Goal: Communication & Community: Participate in discussion

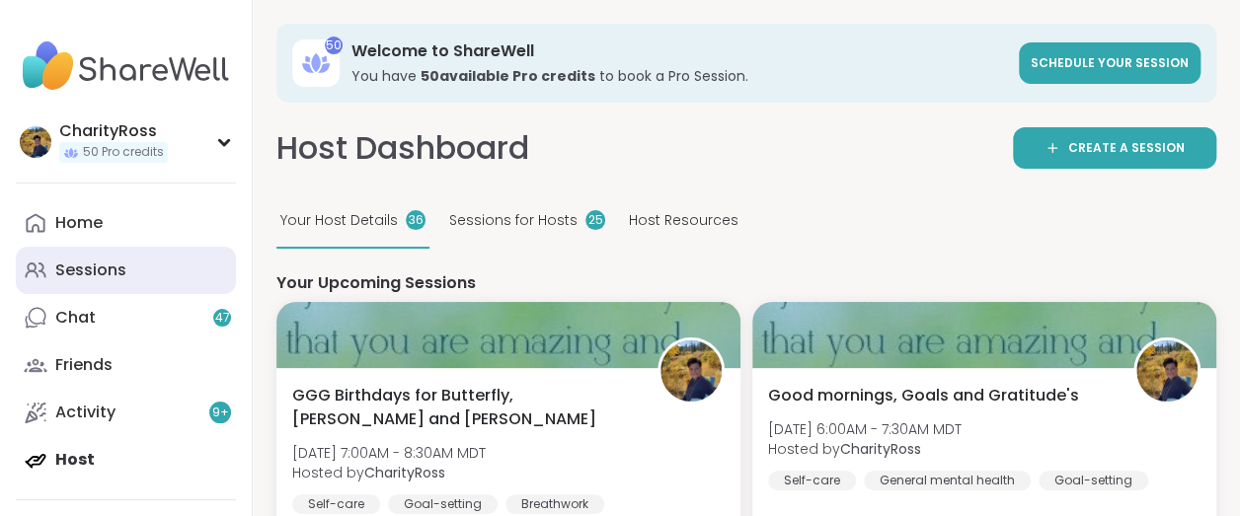
click at [139, 269] on link "Sessions" at bounding box center [126, 270] width 220 height 47
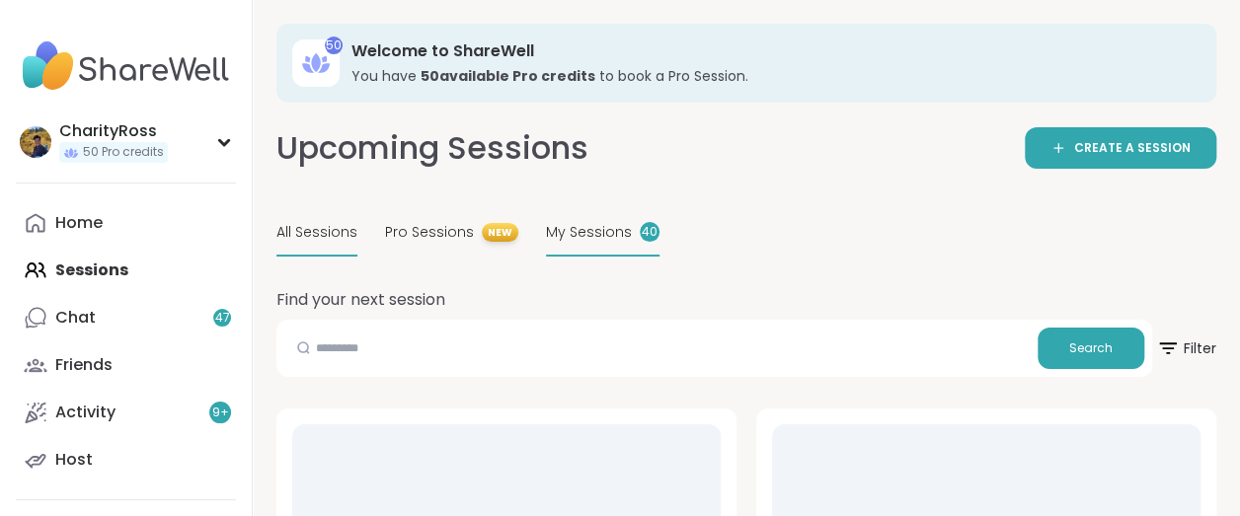
click at [600, 245] on div "My Sessions 40" at bounding box center [603, 233] width 114 height 46
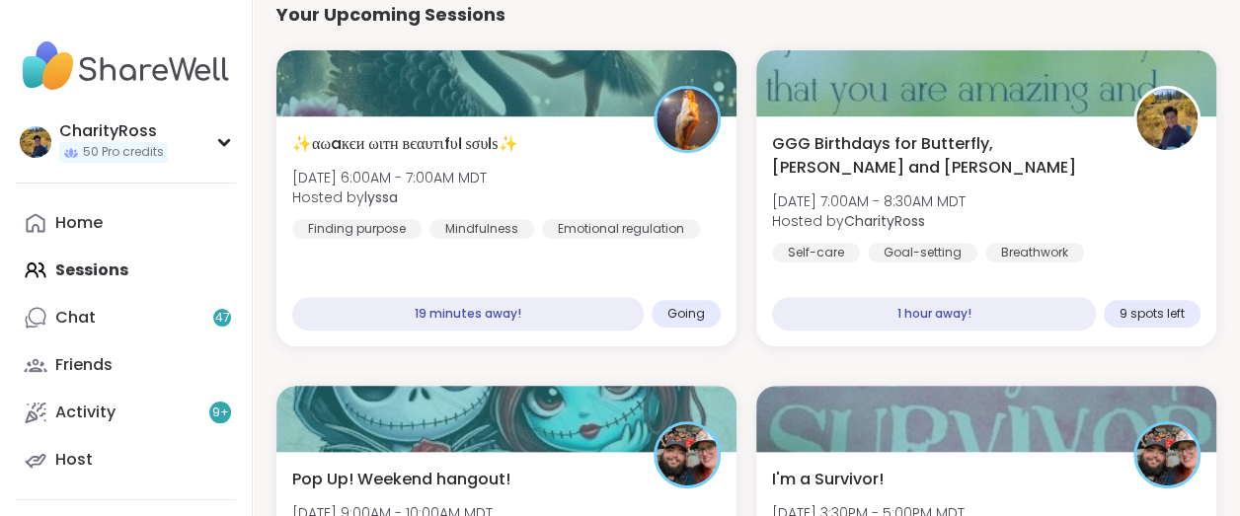
scroll to position [247, 0]
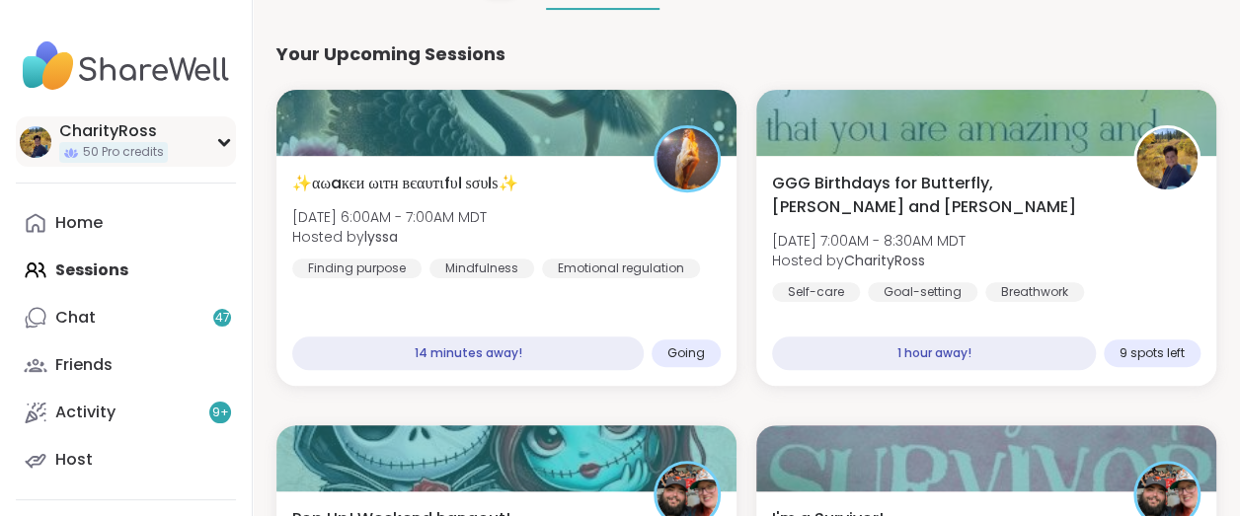
click at [141, 138] on div "CharityRoss" at bounding box center [113, 131] width 109 height 22
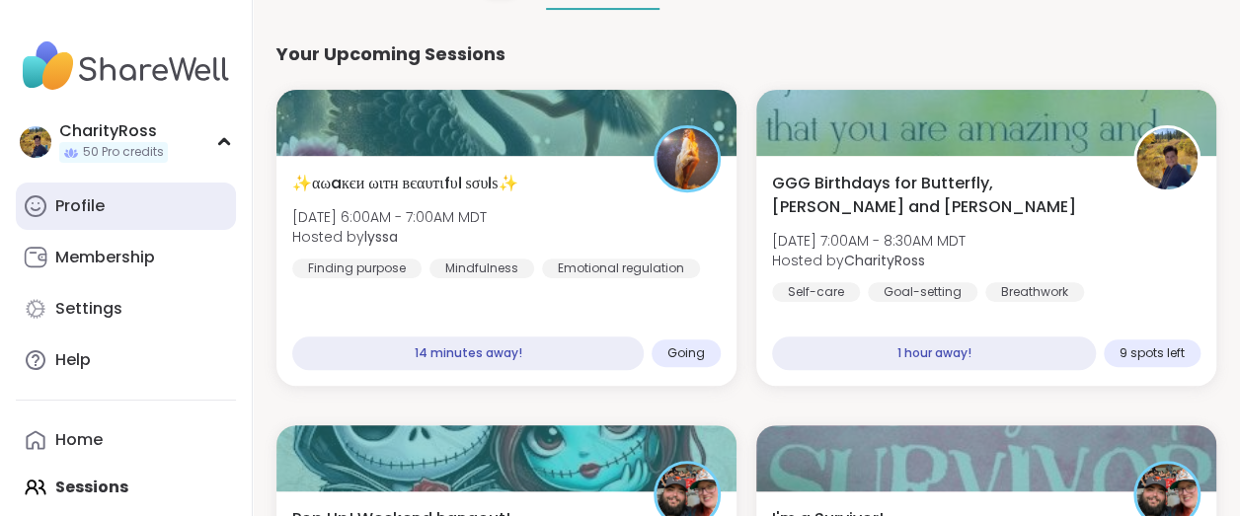
click at [135, 208] on link "Profile" at bounding box center [126, 206] width 220 height 47
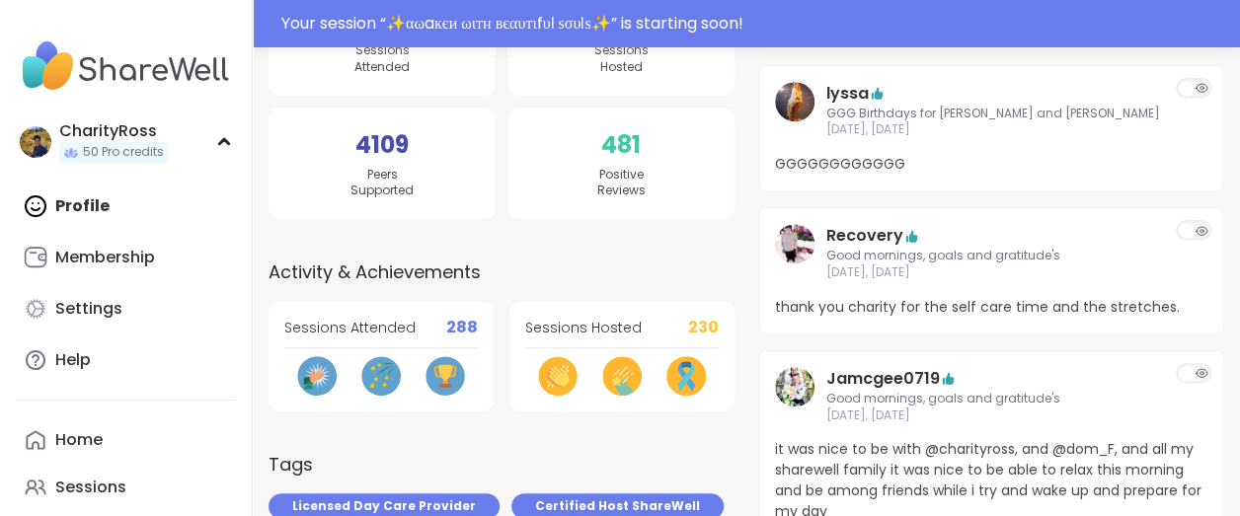
scroll to position [540, 0]
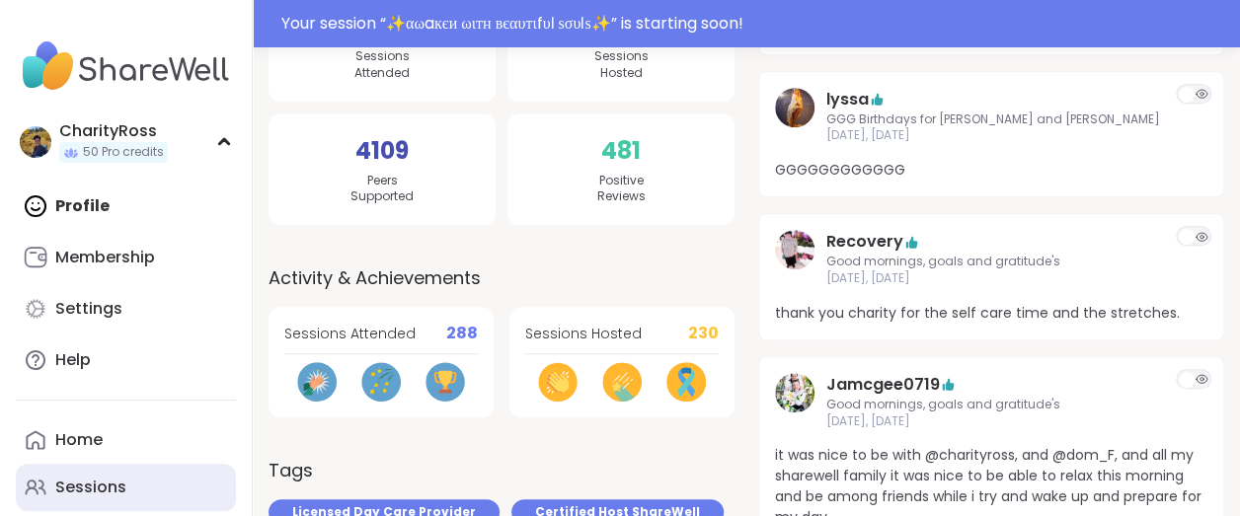
click at [201, 490] on link "Sessions" at bounding box center [126, 487] width 220 height 47
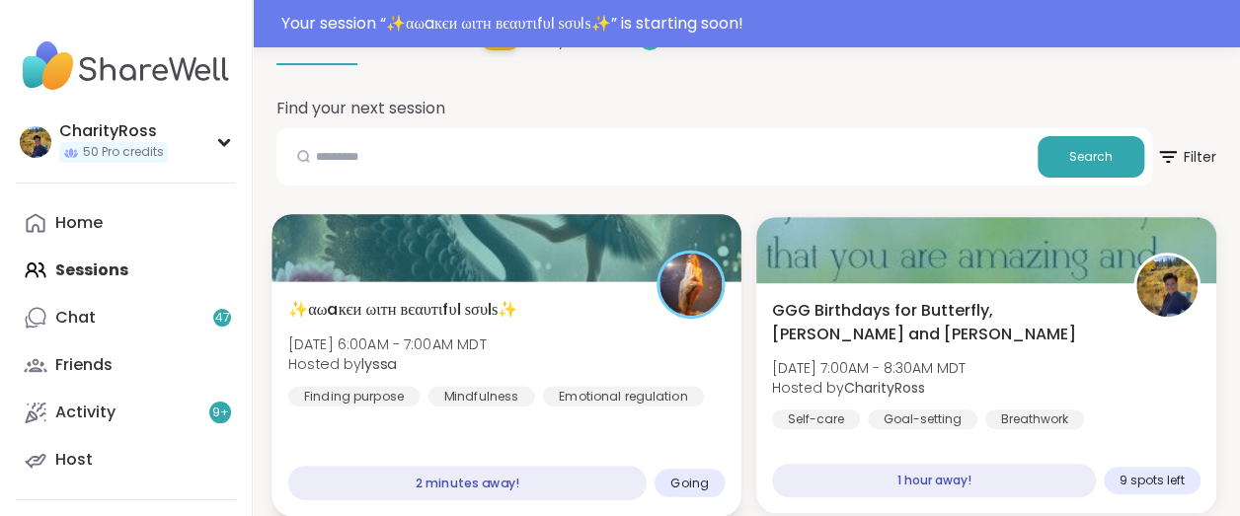
scroll to position [247, 0]
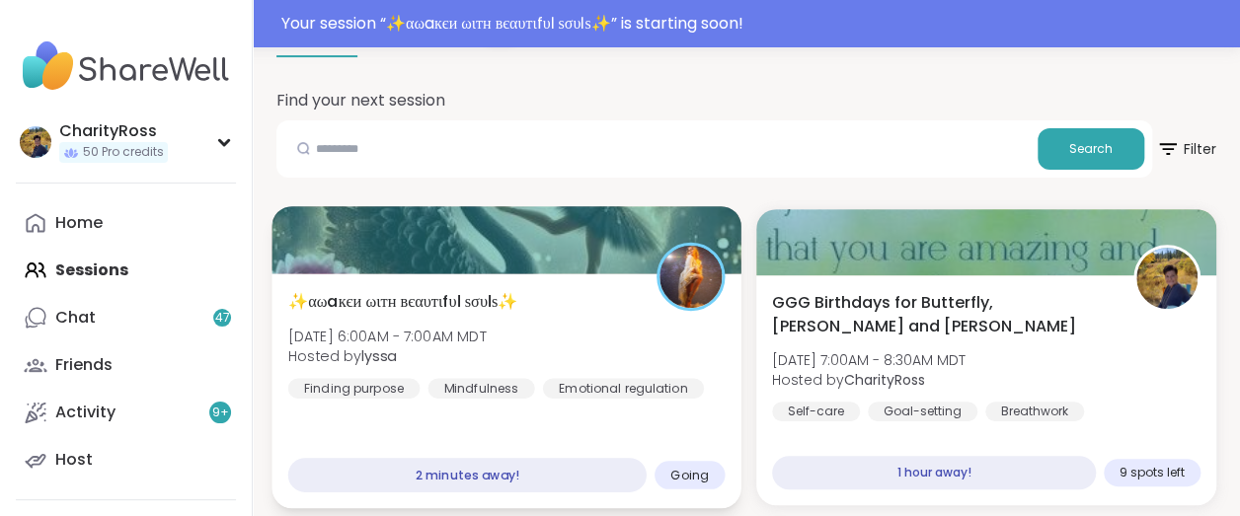
click at [552, 478] on div "2 minutes away!" at bounding box center [467, 475] width 358 height 35
click at [609, 415] on div "✨αωaкєи ωιтн вєαυтιfυℓ ѕσυℓѕ✨ [DATE] 6:00AM - 7:00AM MDT Hosted by lyssa Findin…" at bounding box center [505, 390] width 469 height 235
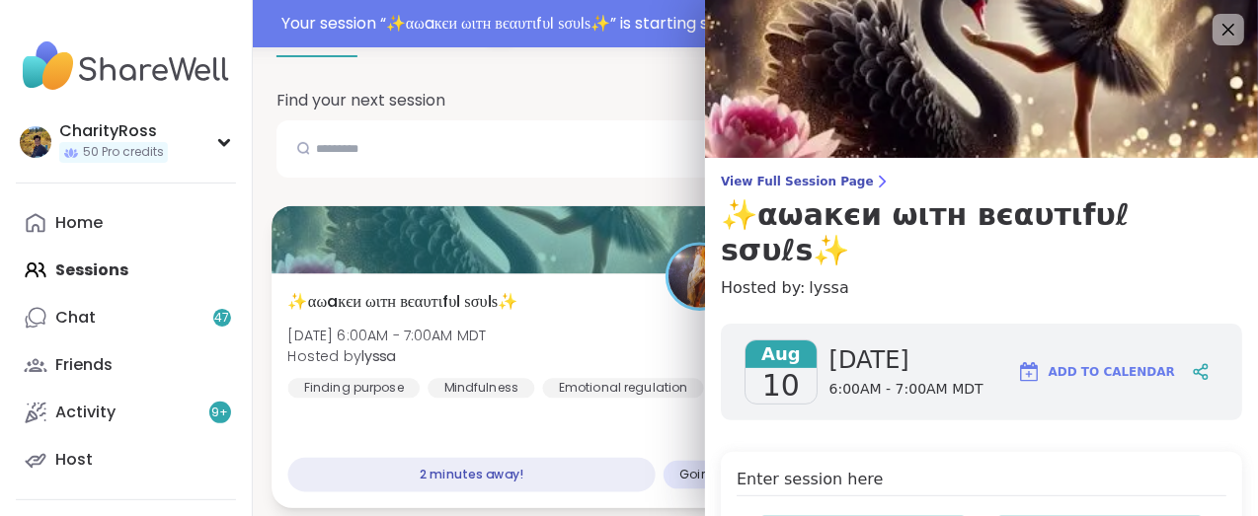
click at [609, 415] on div "✨αωaкєи ωιтн вєαυтιfυℓ ѕσυℓѕ✨ [DATE] 6:00AM - 7:00AM MDT Hosted by lyssa Findin…" at bounding box center [510, 390] width 479 height 235
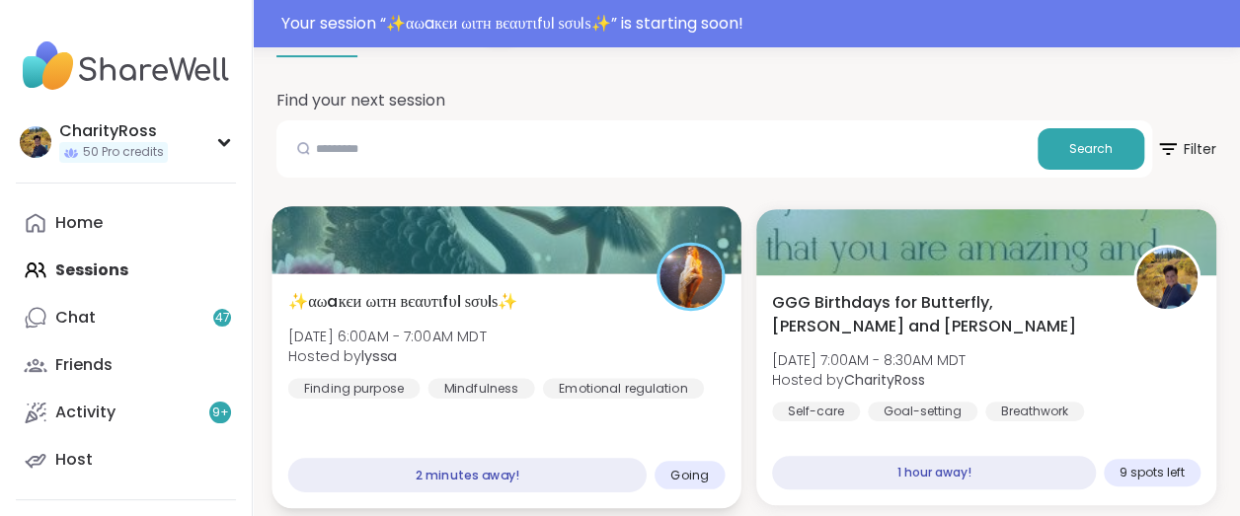
click at [609, 415] on div "✨αωaкєи ωιтн вєαυтιfυℓ ѕσυℓѕ✨ [DATE] 6:00AM - 7:00AM MDT Hosted by lyssa Findin…" at bounding box center [505, 390] width 469 height 235
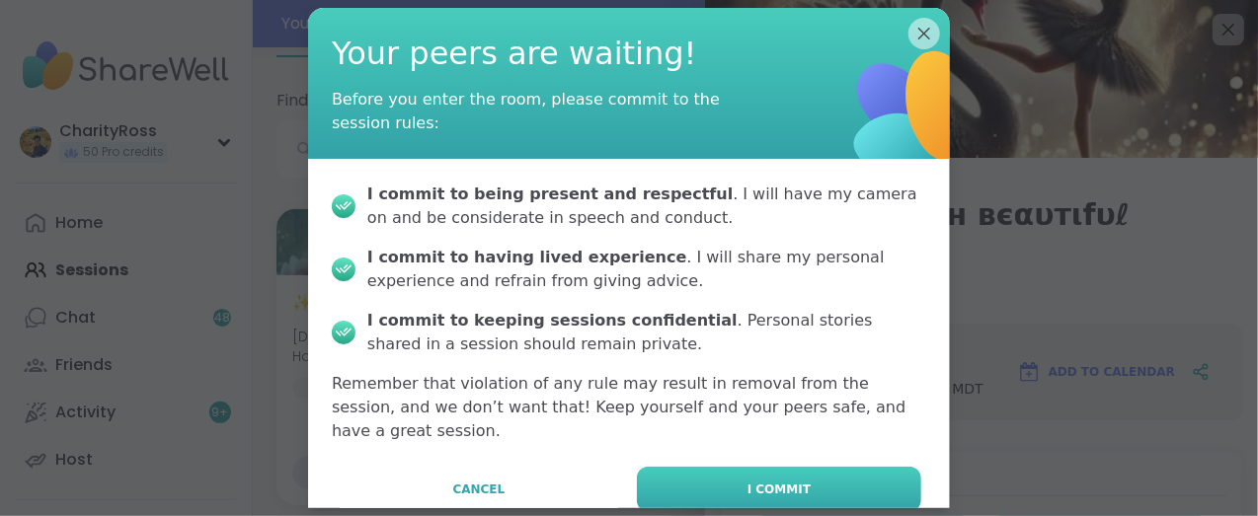
click at [816, 467] on button "I commit" at bounding box center [779, 489] width 284 height 45
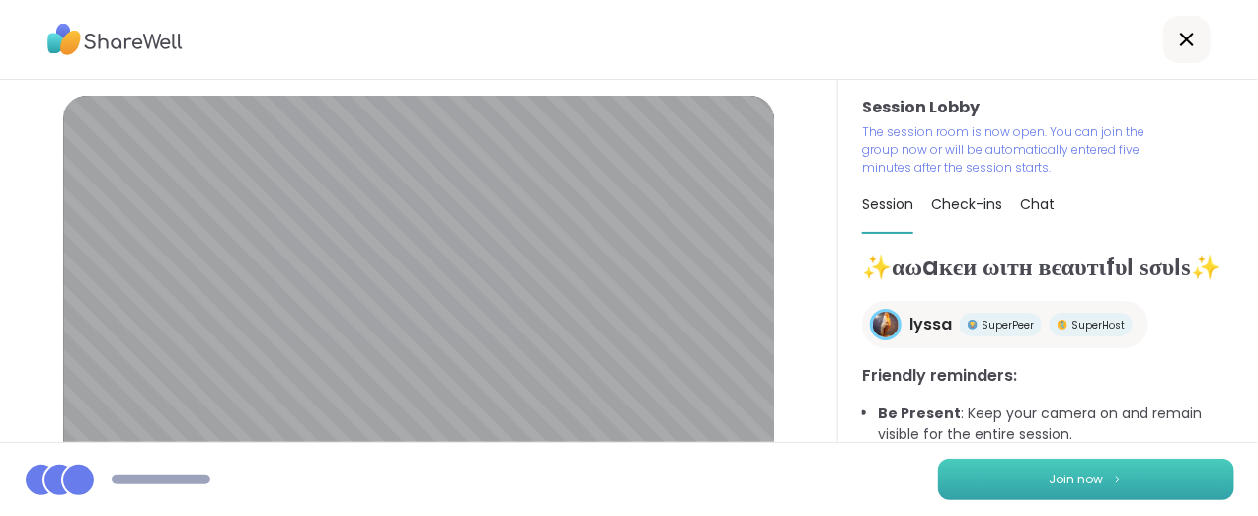
click at [954, 478] on button "Join now" at bounding box center [1086, 479] width 296 height 41
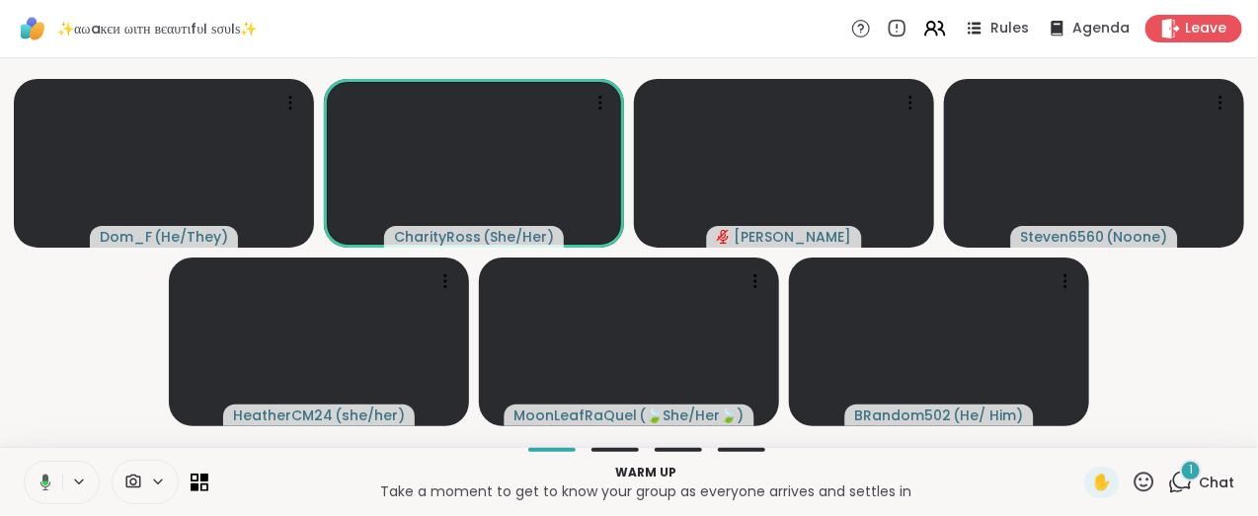
click at [46, 476] on icon at bounding box center [45, 482] width 11 height 17
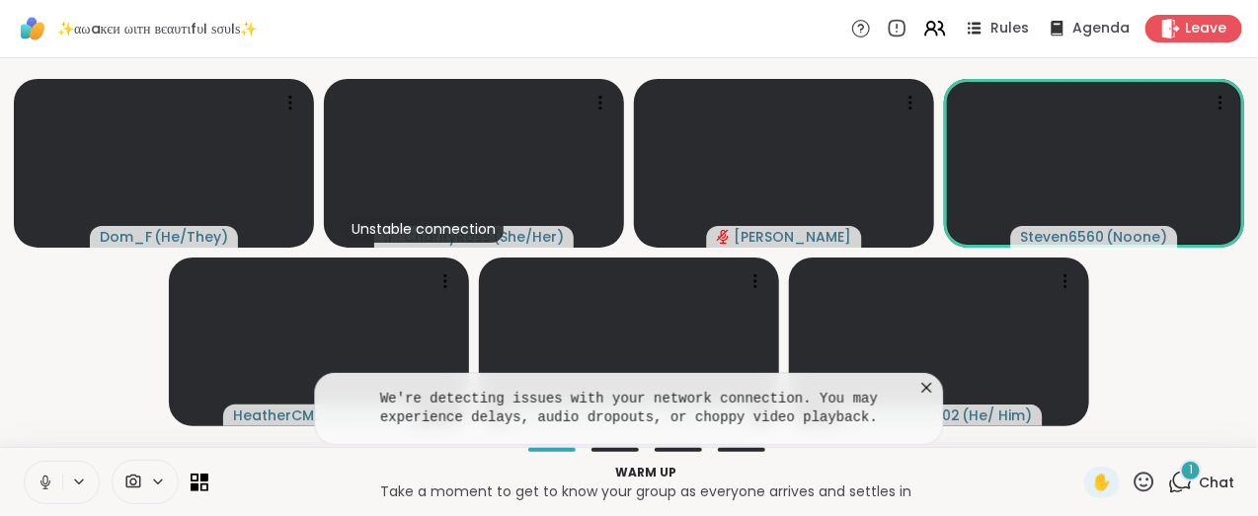
click at [279, 488] on p "Take a moment to get to know your group as everyone arrives and settles in" at bounding box center [646, 492] width 852 height 20
click at [49, 480] on icon at bounding box center [46, 483] width 18 height 18
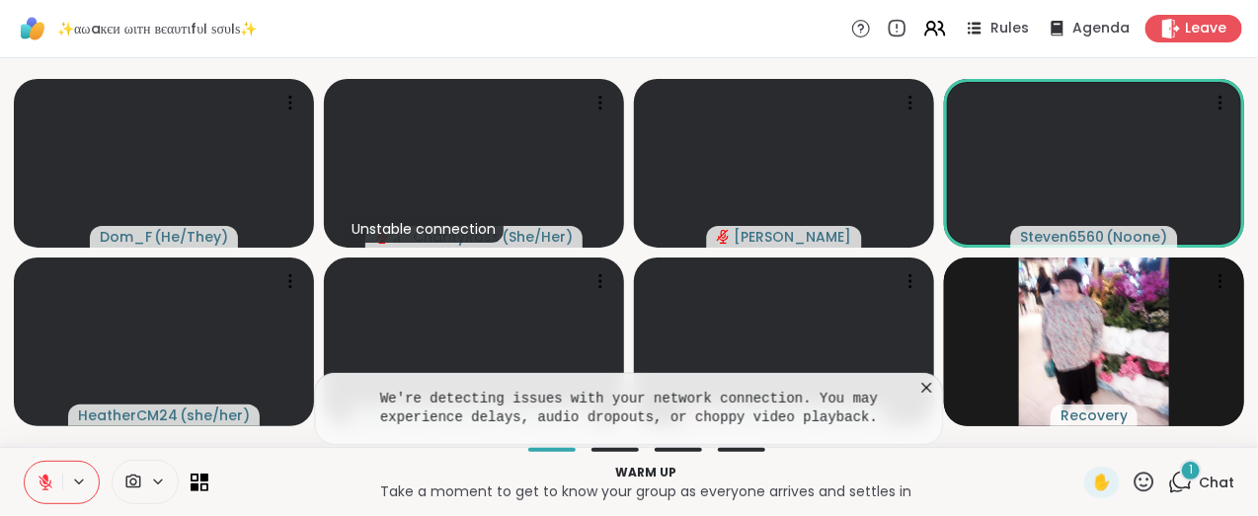
click at [931, 384] on icon at bounding box center [927, 388] width 20 height 20
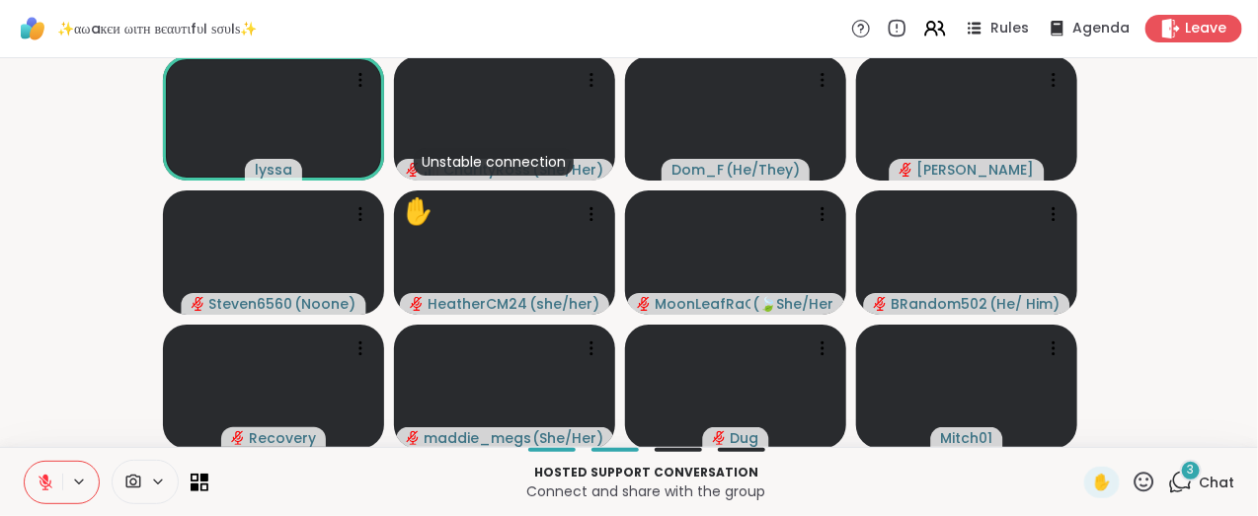
click at [46, 489] on icon at bounding box center [46, 483] width 18 height 18
click at [41, 482] on icon at bounding box center [45, 483] width 10 height 6
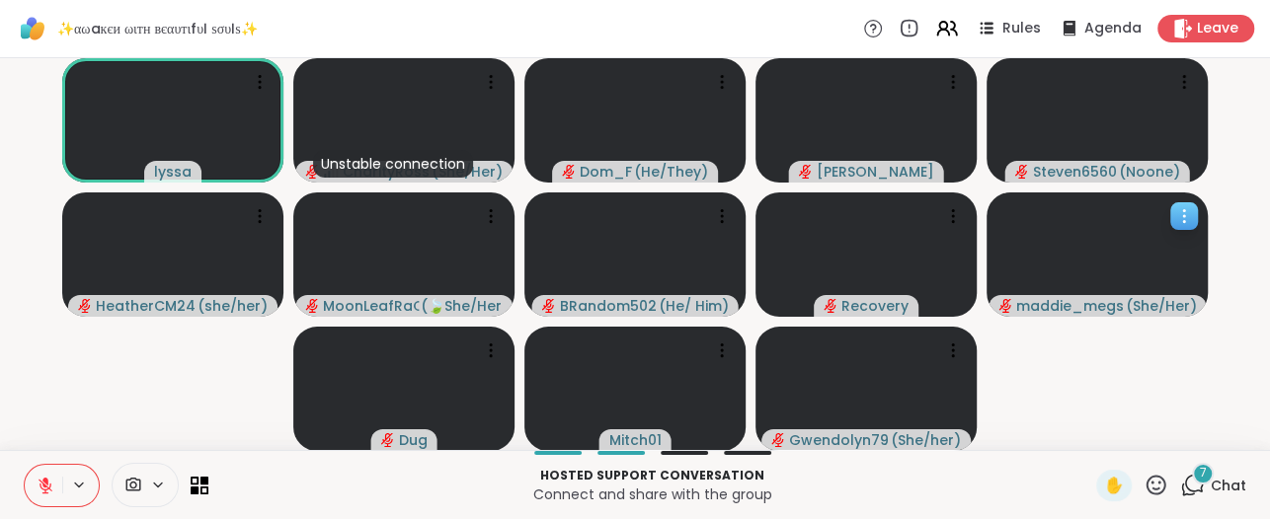
click at [1147, 261] on video at bounding box center [1096, 255] width 221 height 124
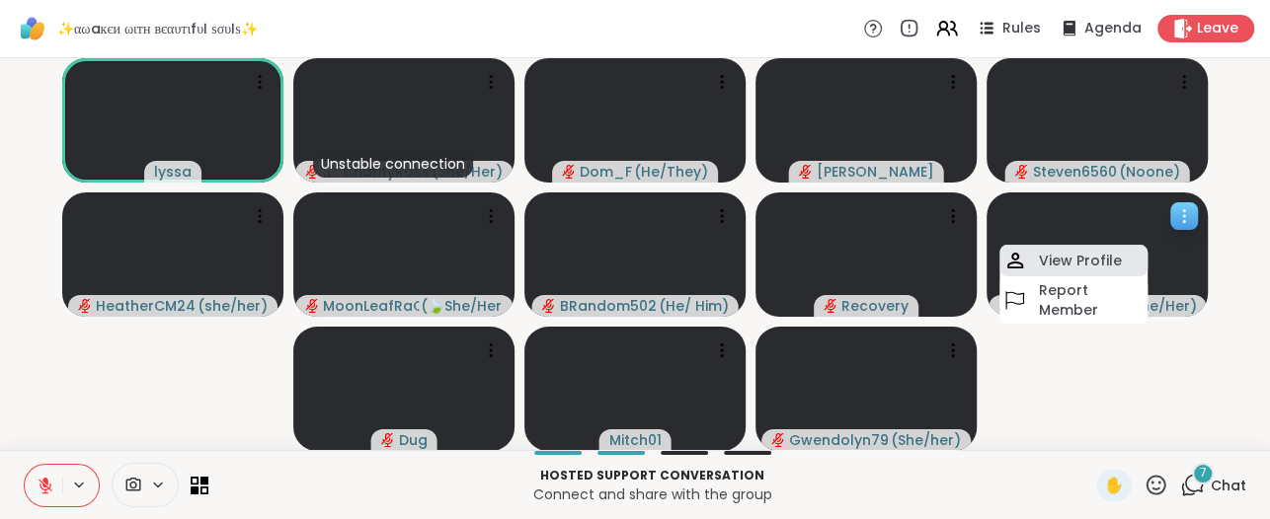
click at [1118, 259] on div "View Profile" at bounding box center [1073, 261] width 148 height 32
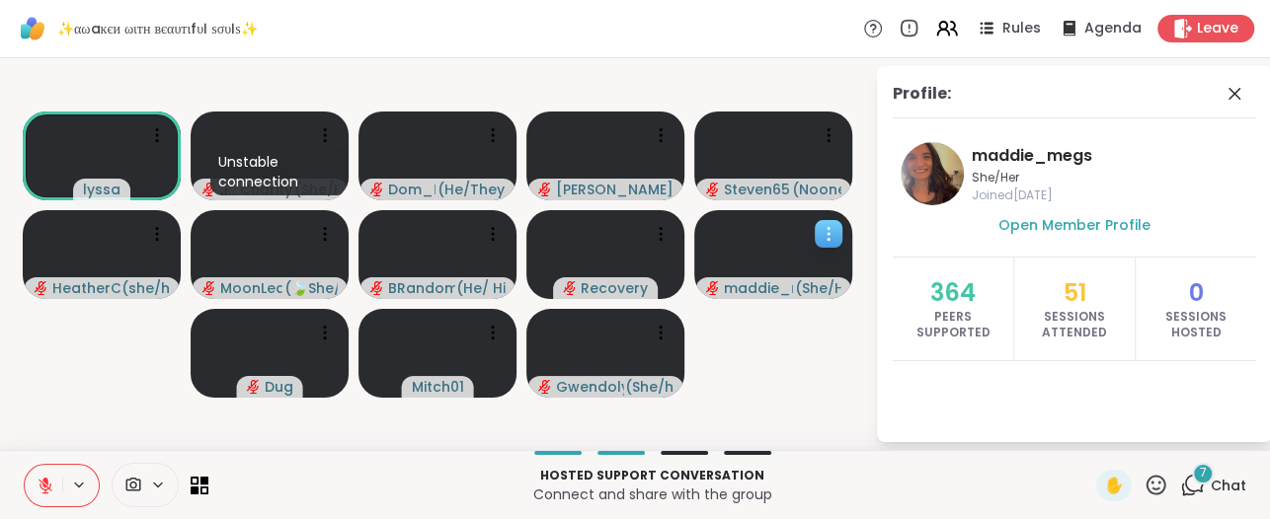
click at [1117, 259] on div "51 Sessions Attended" at bounding box center [1074, 309] width 122 height 103
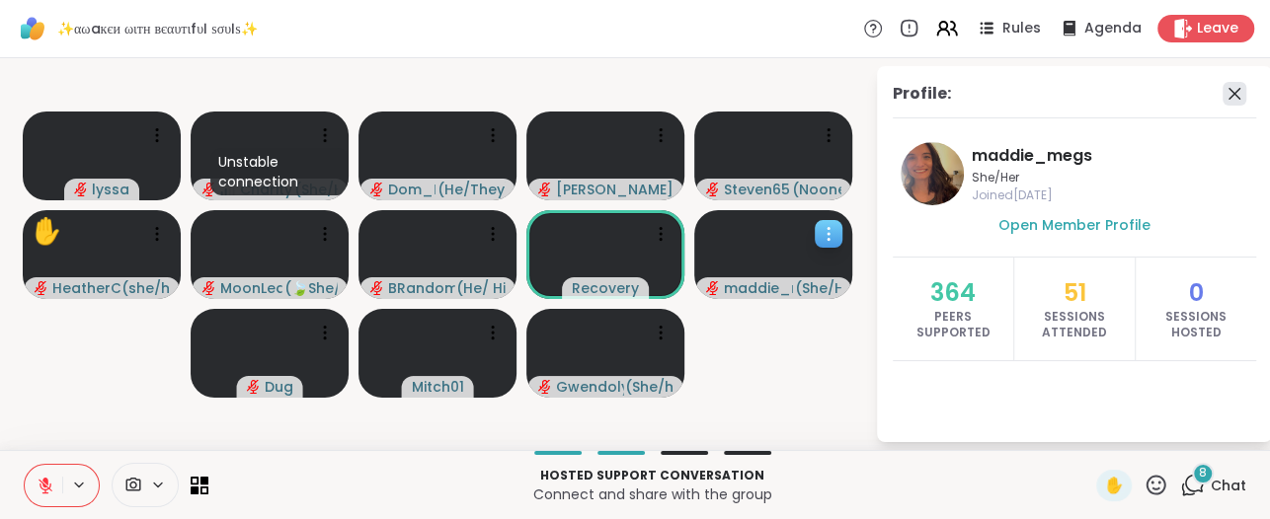
click at [1228, 89] on icon at bounding box center [1234, 94] width 24 height 24
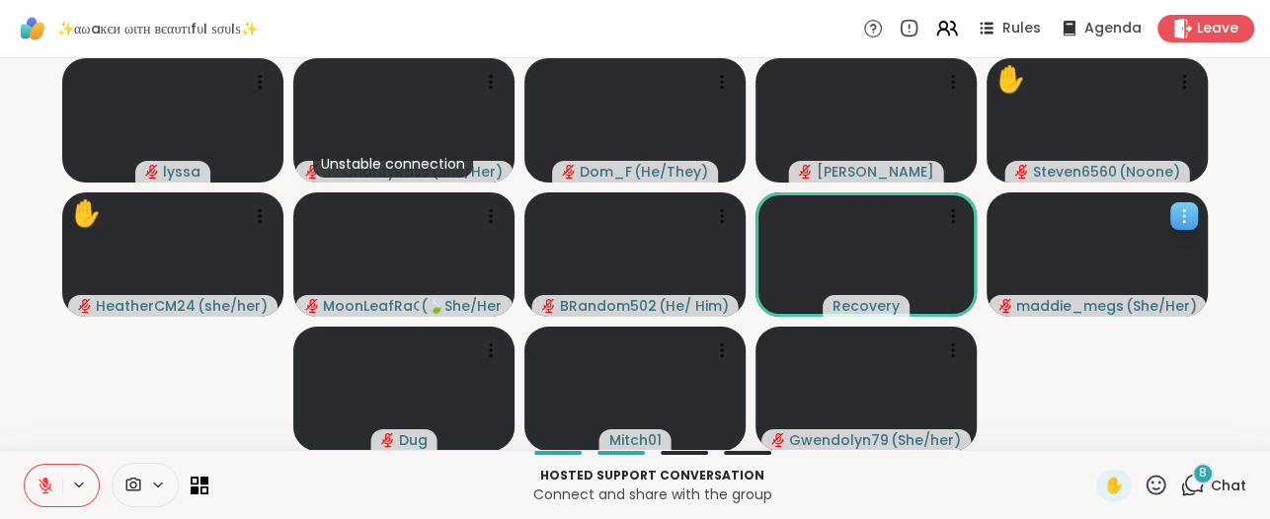
click at [1199, 479] on span "8" at bounding box center [1203, 473] width 8 height 17
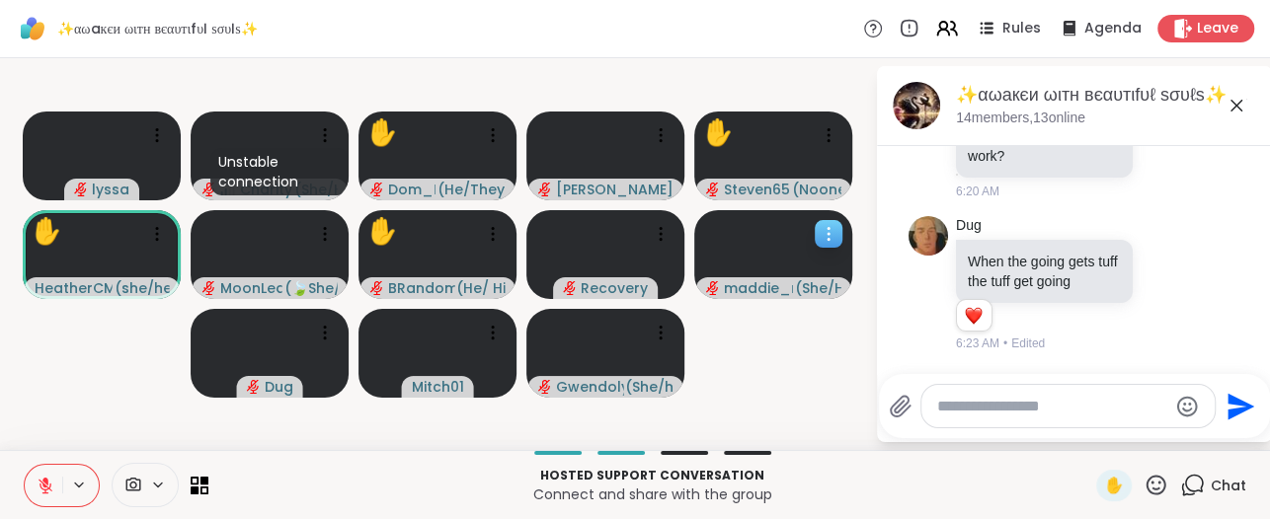
scroll to position [2930, 0]
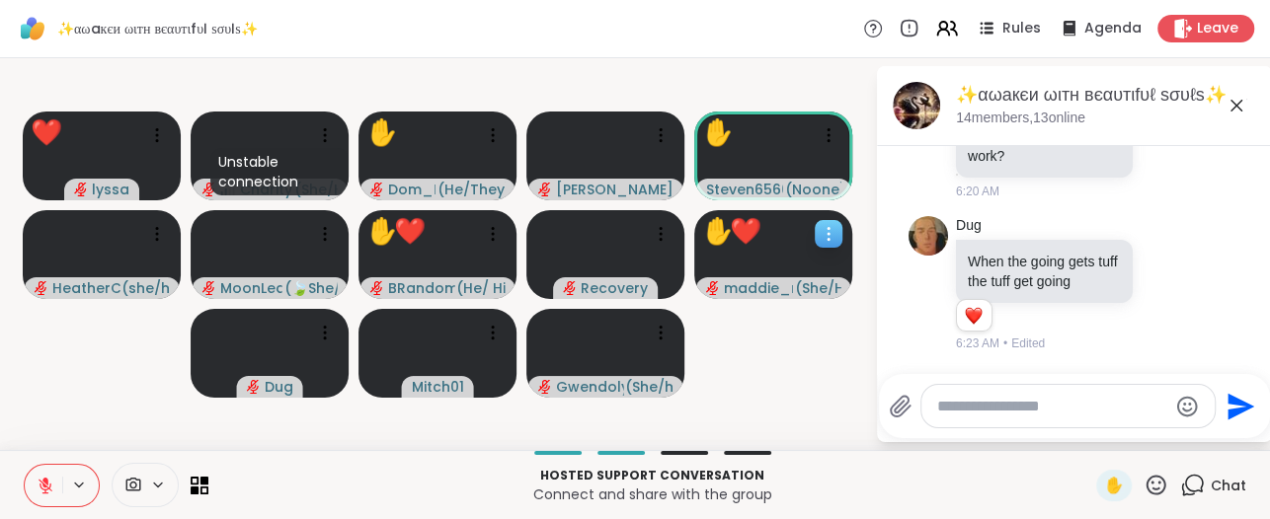
click at [1143, 484] on icon at bounding box center [1155, 485] width 25 height 25
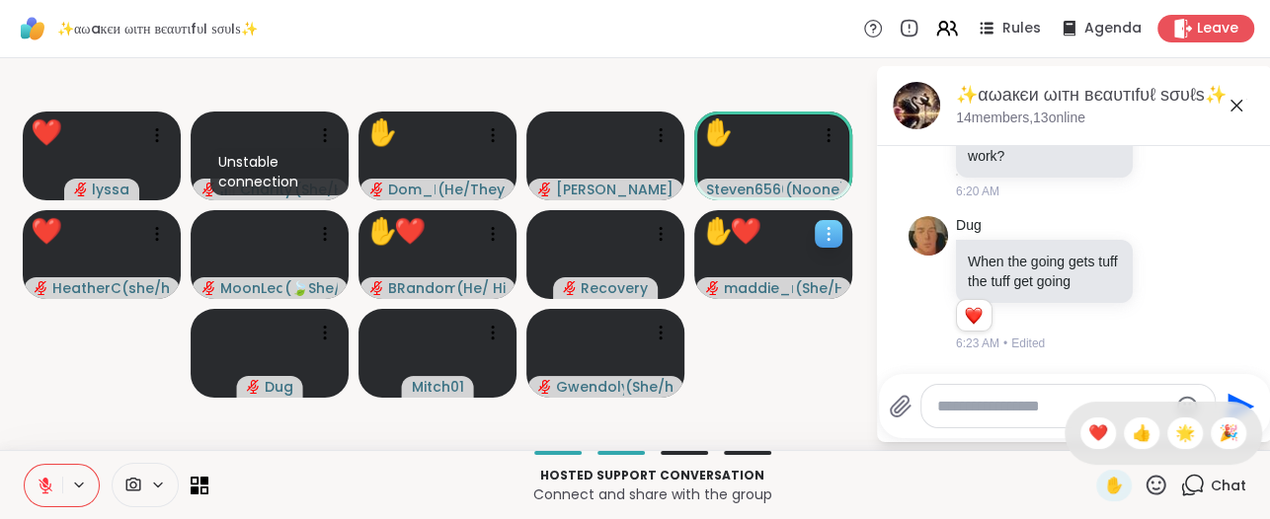
click at [1064, 448] on div "✋ ❤️ 👍 🌟 🎉" at bounding box center [1162, 433] width 197 height 63
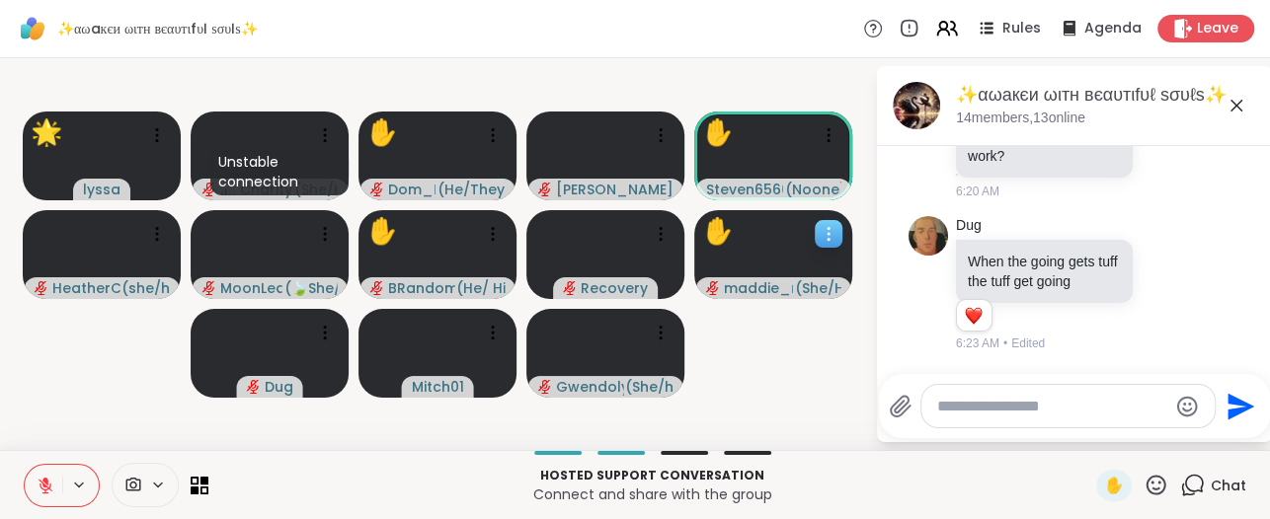
click at [1143, 482] on icon at bounding box center [1155, 485] width 25 height 25
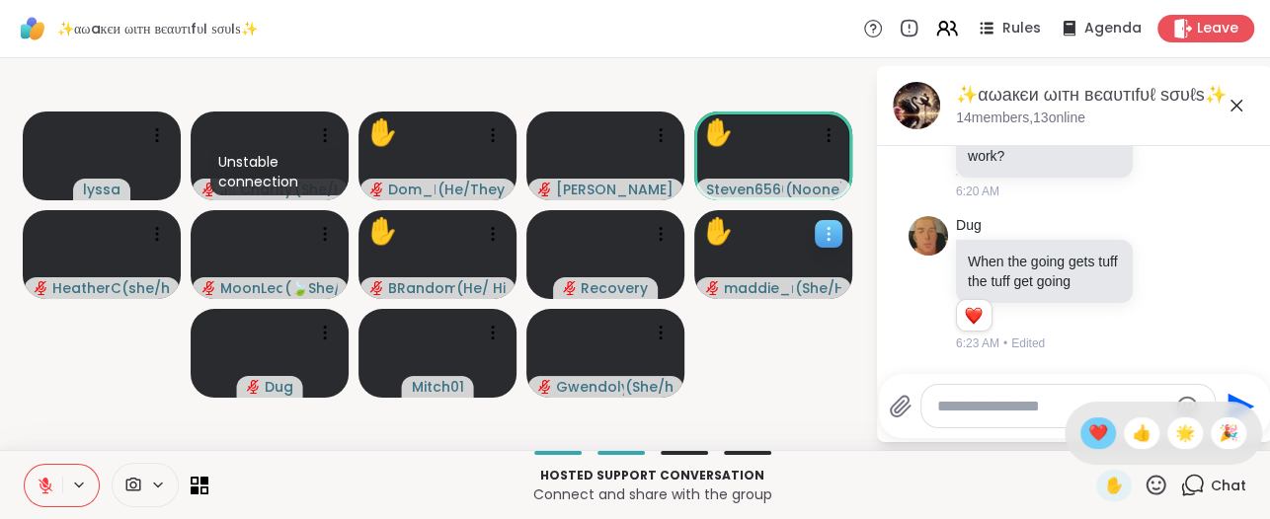
click at [1088, 435] on span "❤️" at bounding box center [1098, 434] width 20 height 24
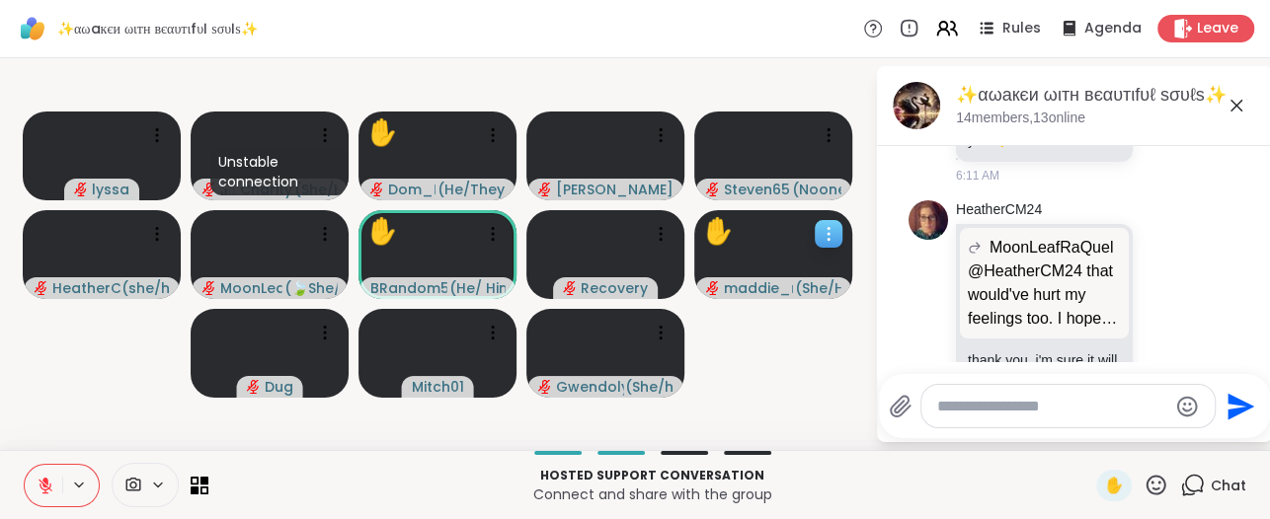
scroll to position [847, 0]
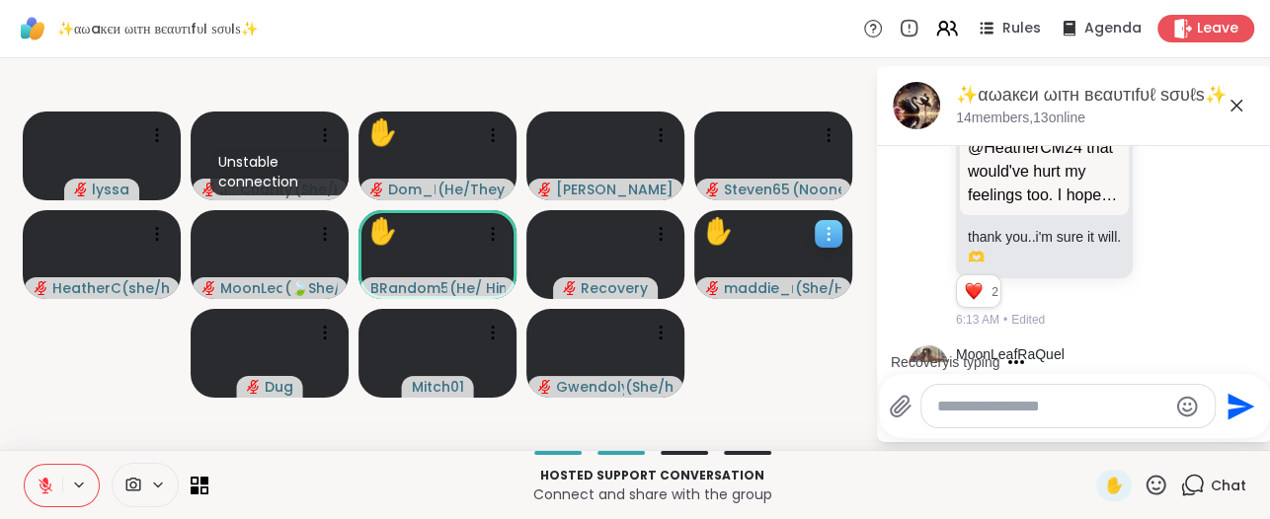
click at [941, 400] on textarea "Type your message" at bounding box center [1052, 407] width 230 height 20
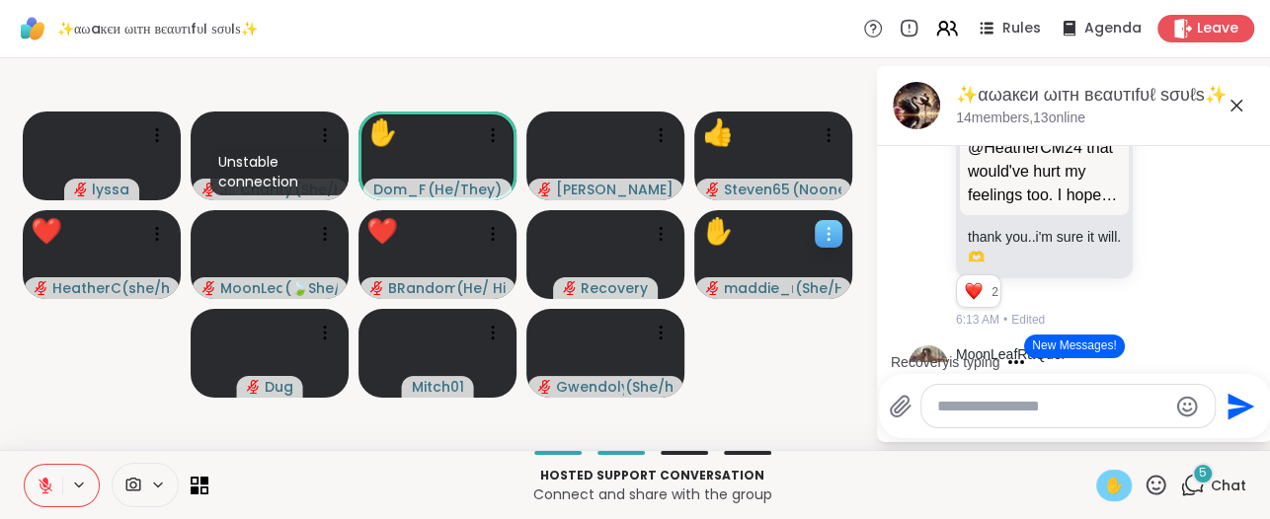
click at [1104, 482] on span "✋" at bounding box center [1114, 486] width 20 height 24
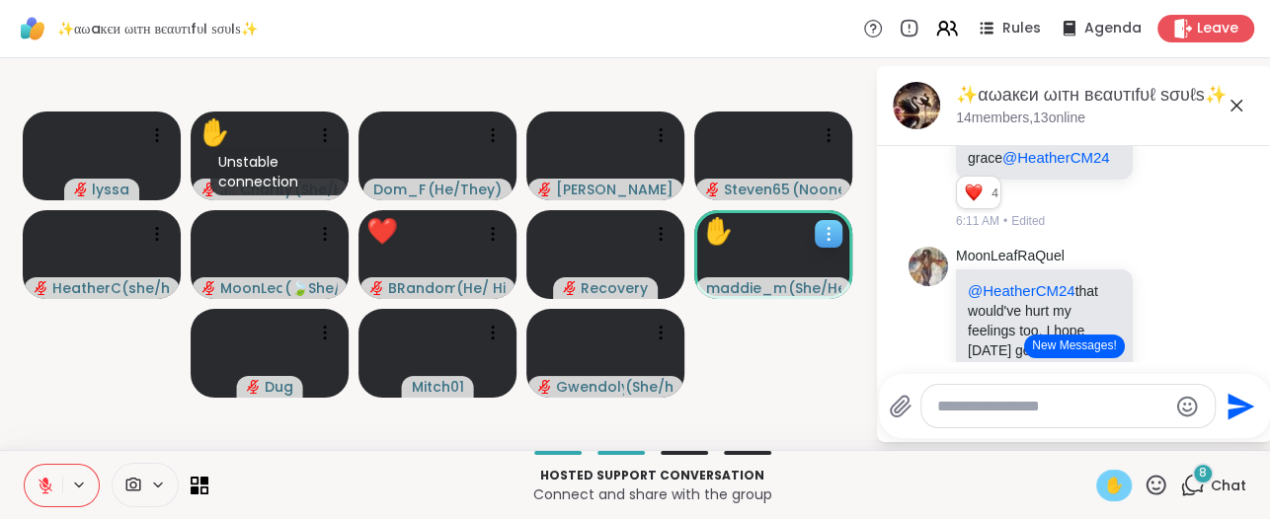
scroll to position [740, 0]
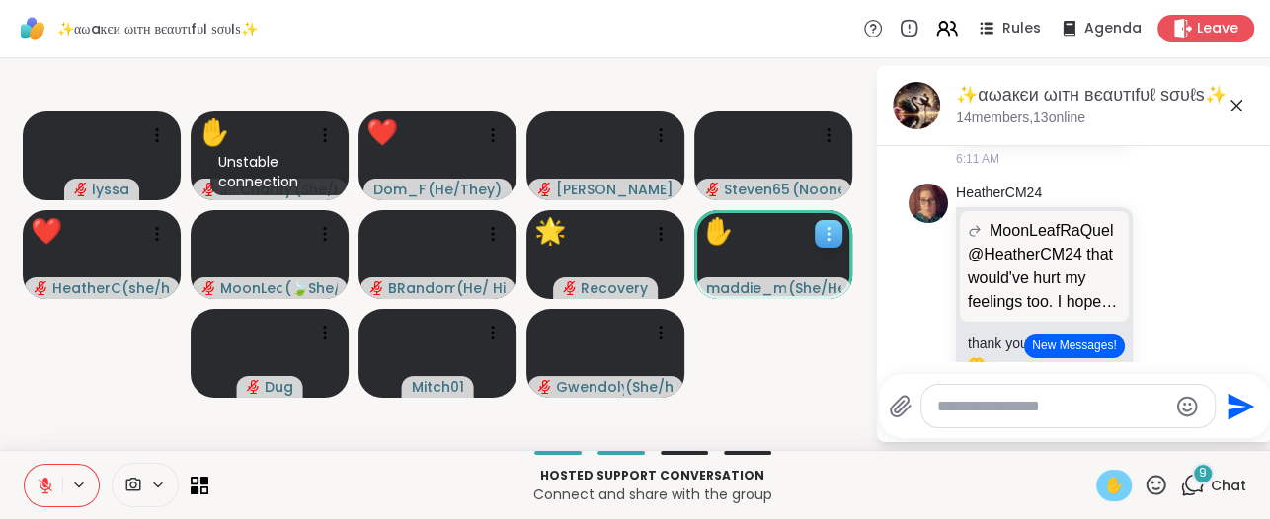
click at [1104, 487] on span "✋" at bounding box center [1114, 486] width 20 height 24
click at [1143, 489] on icon at bounding box center [1155, 485] width 25 height 25
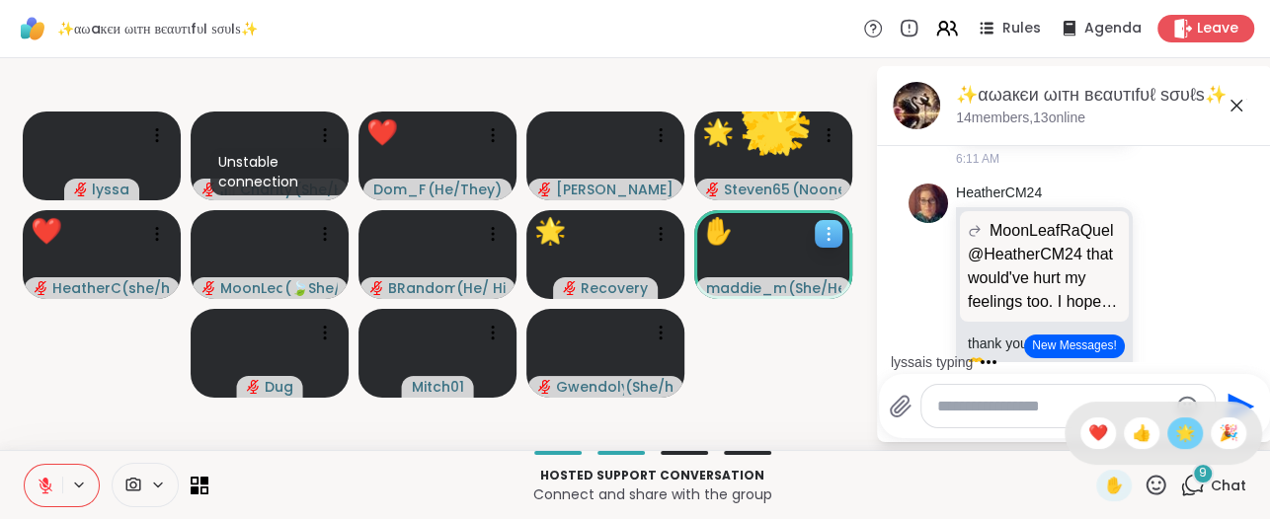
click at [1175, 435] on span "🌟" at bounding box center [1185, 434] width 20 height 24
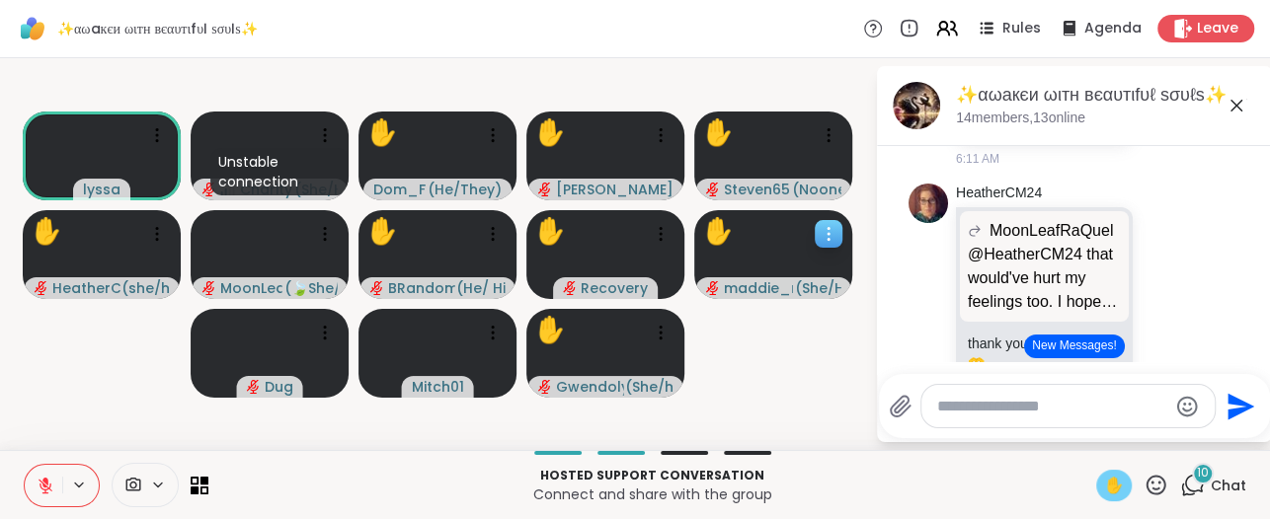
click at [1104, 486] on span "✋" at bounding box center [1114, 486] width 20 height 24
click at [1174, 225] on div "HeatherCM24 MoonLeafRaQuel @HeatherCM24 that would've hurt my feelings too. I h…" at bounding box center [1074, 310] width 332 height 268
click at [1079, 343] on button "New Messages!" at bounding box center [1074, 347] width 100 height 24
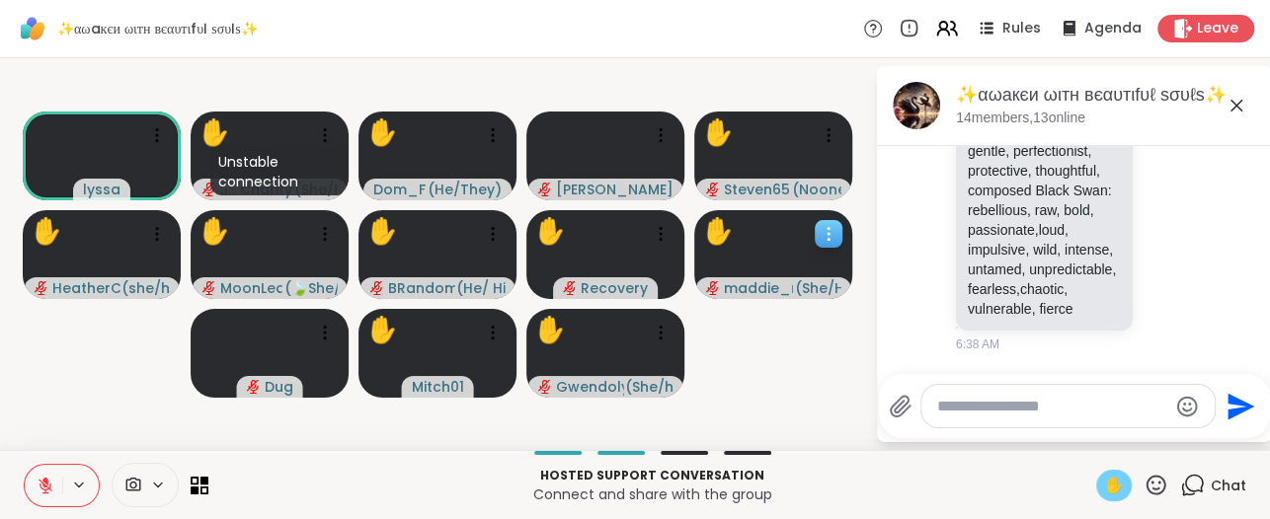
scroll to position [5954, 0]
click at [43, 486] on icon at bounding box center [46, 486] width 18 height 18
click at [1096, 489] on div "✋" at bounding box center [1114, 486] width 36 height 32
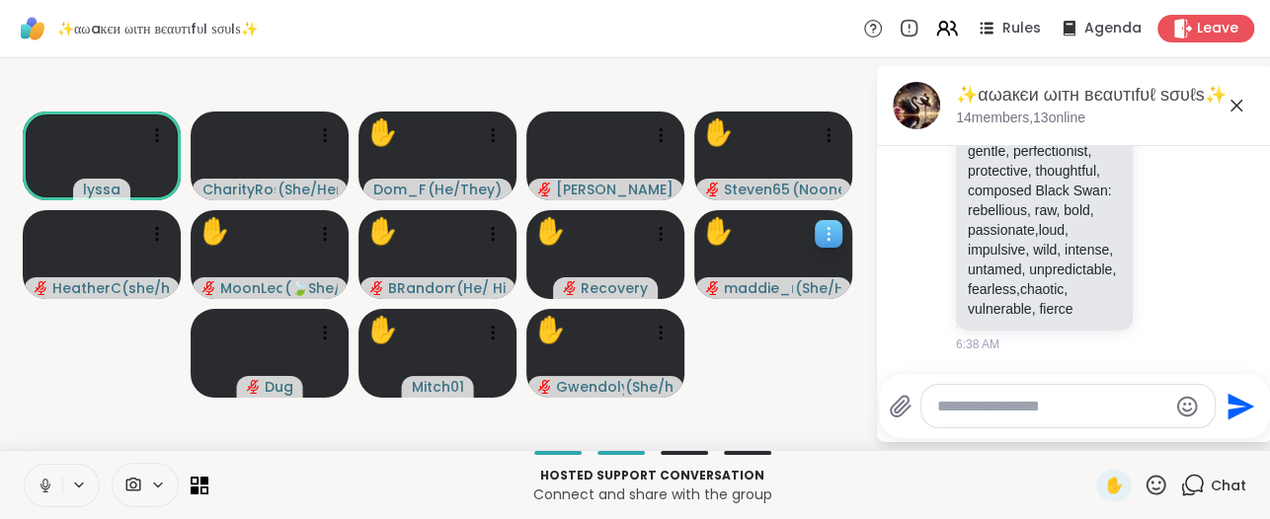
click at [33, 479] on button at bounding box center [44, 485] width 38 height 41
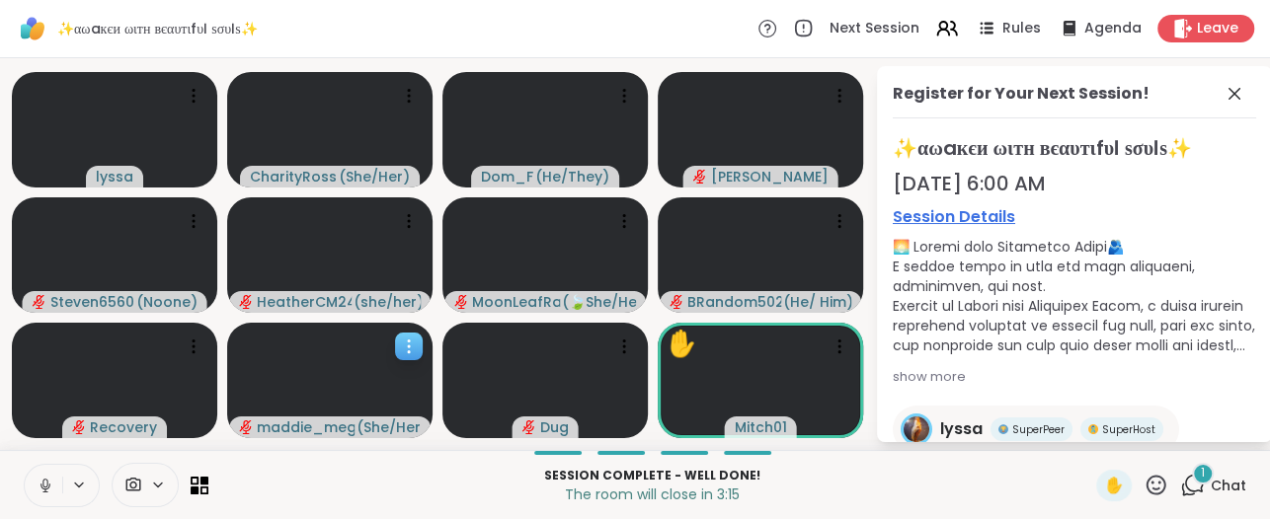
click at [39, 478] on icon at bounding box center [46, 486] width 18 height 18
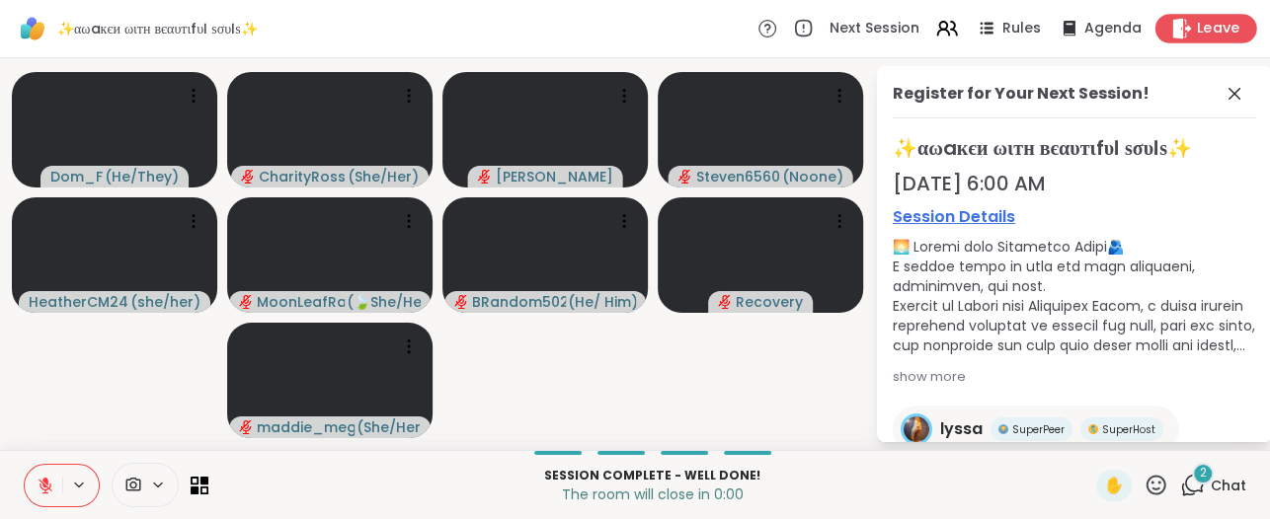
click at [1177, 39] on div "Leave" at bounding box center [1206, 28] width 102 height 29
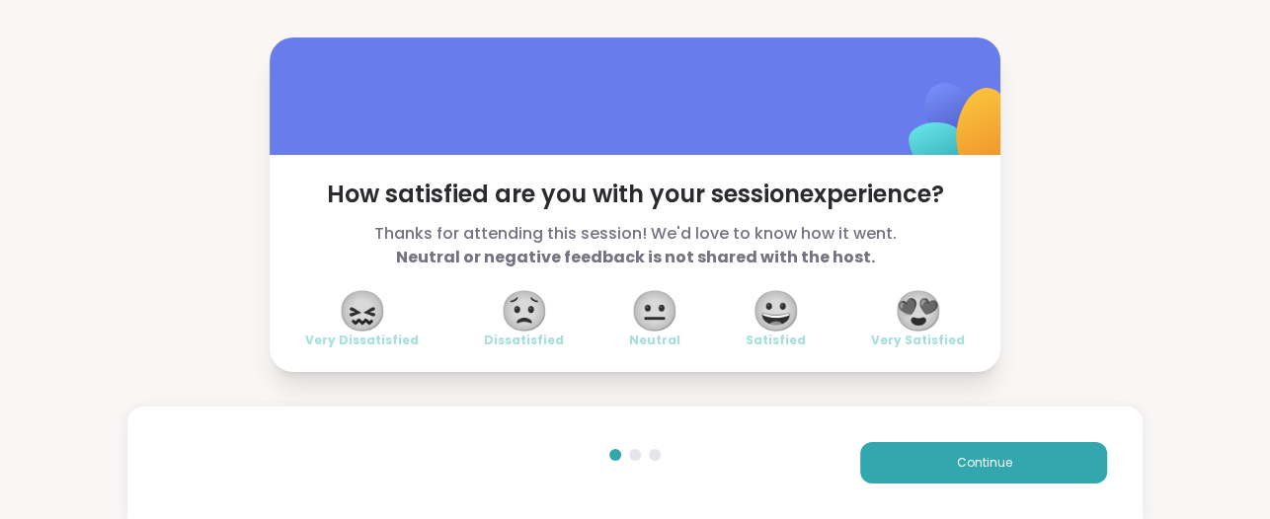
click at [913, 326] on span "😍" at bounding box center [917, 311] width 49 height 36
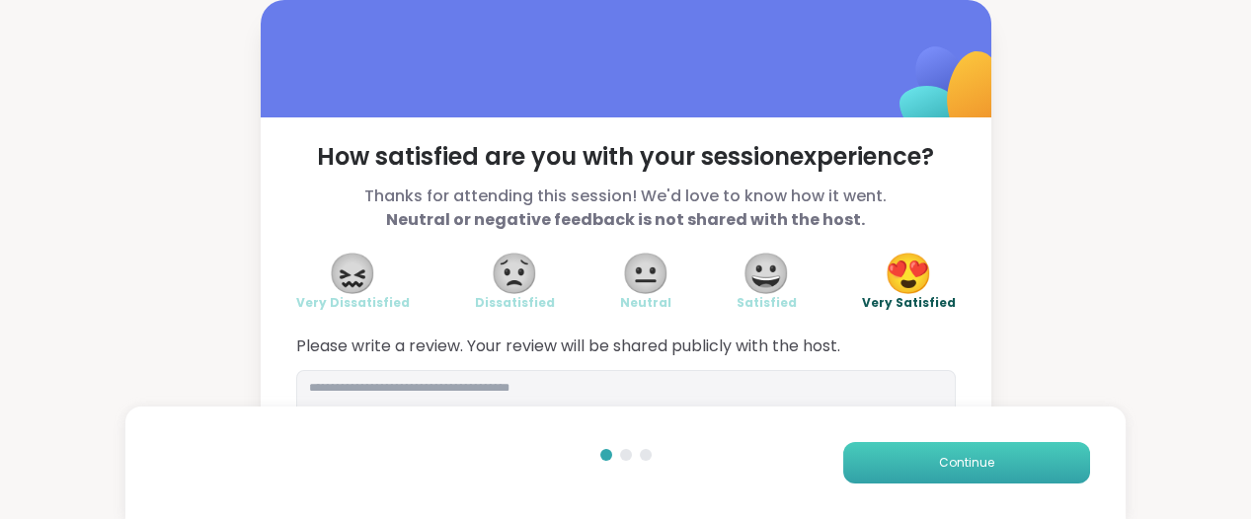
click at [913, 465] on button "Continue" at bounding box center [966, 462] width 247 height 41
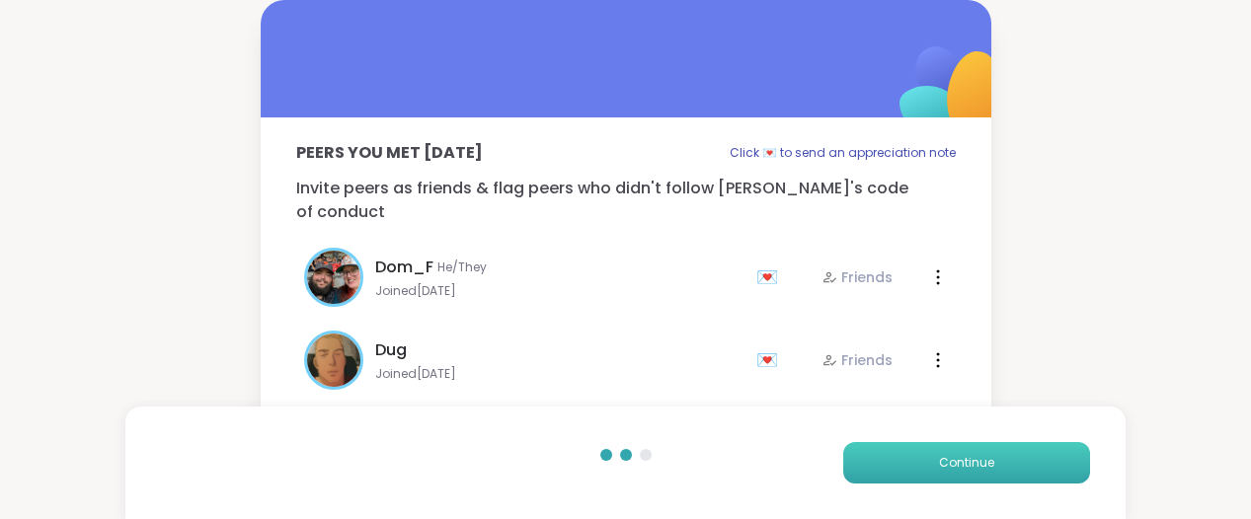
click at [912, 461] on button "Continue" at bounding box center [966, 462] width 247 height 41
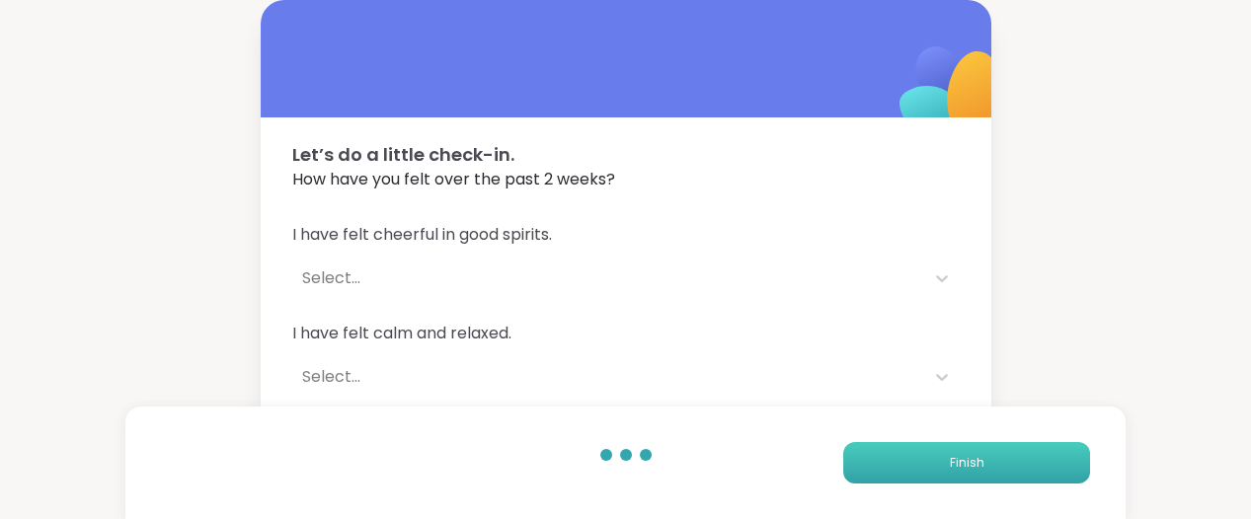
click at [912, 461] on button "Finish" at bounding box center [966, 462] width 247 height 41
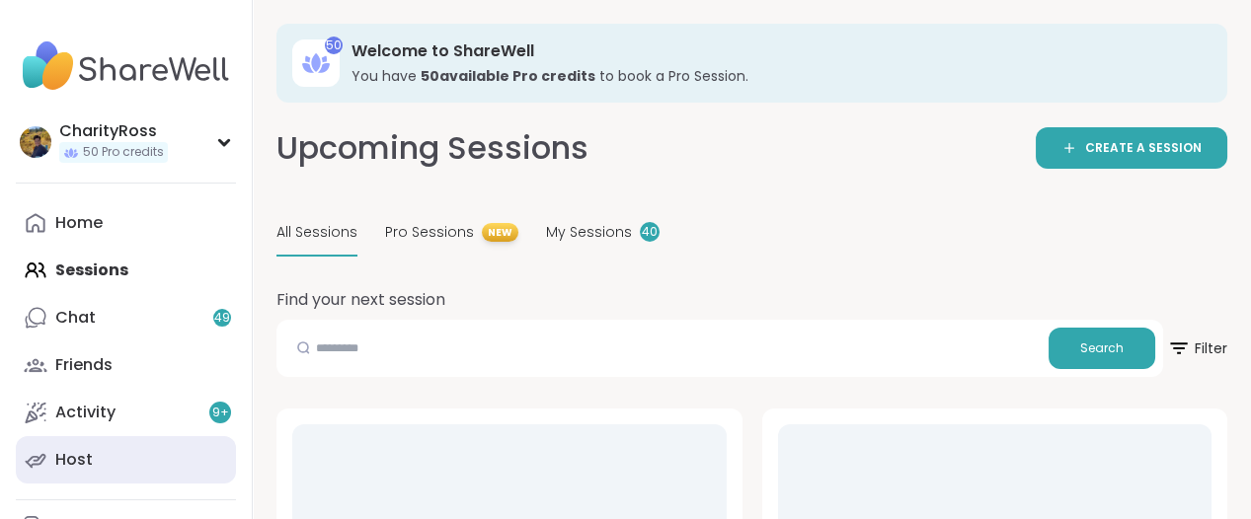
click at [70, 457] on div "Host" at bounding box center [74, 460] width 38 height 22
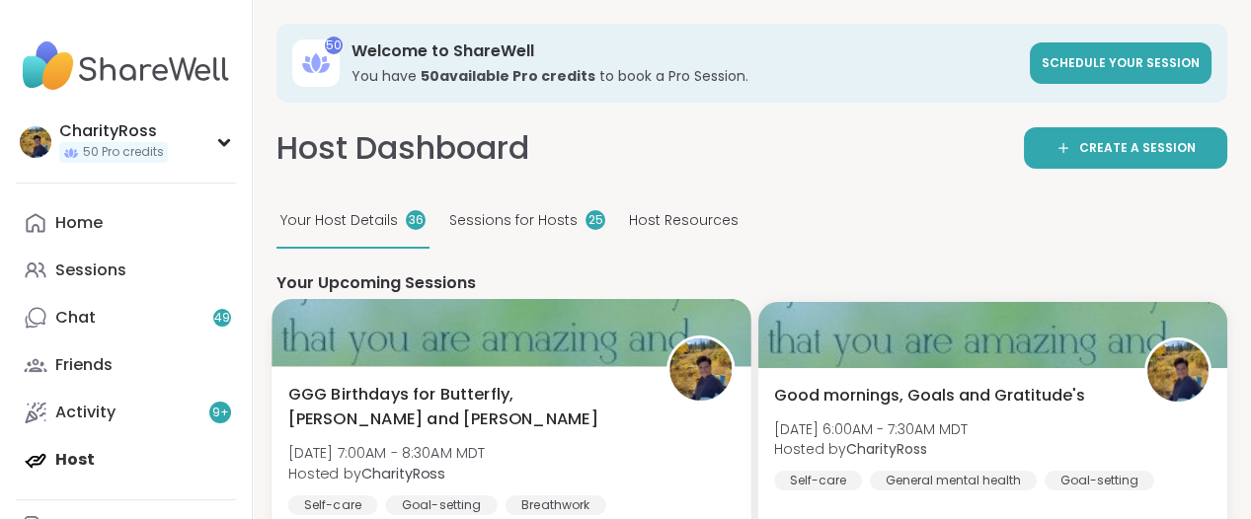
click at [364, 426] on span "GGG Birthdays for Butterfly, [PERSON_NAME] and [PERSON_NAME]" at bounding box center [466, 407] width 356 height 48
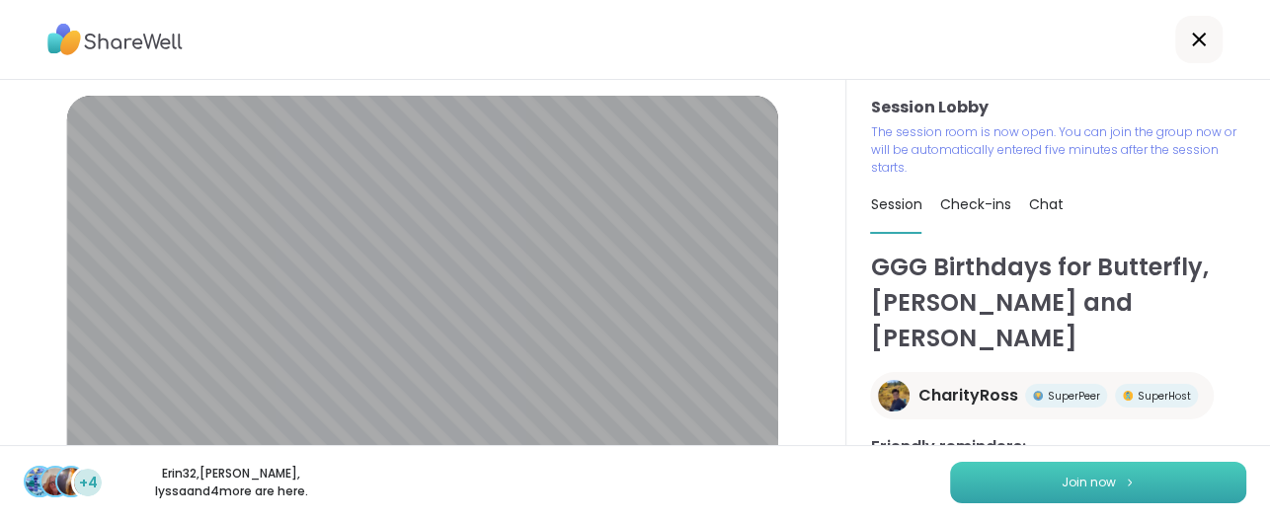
click at [962, 471] on button "Join now" at bounding box center [1098, 482] width 296 height 41
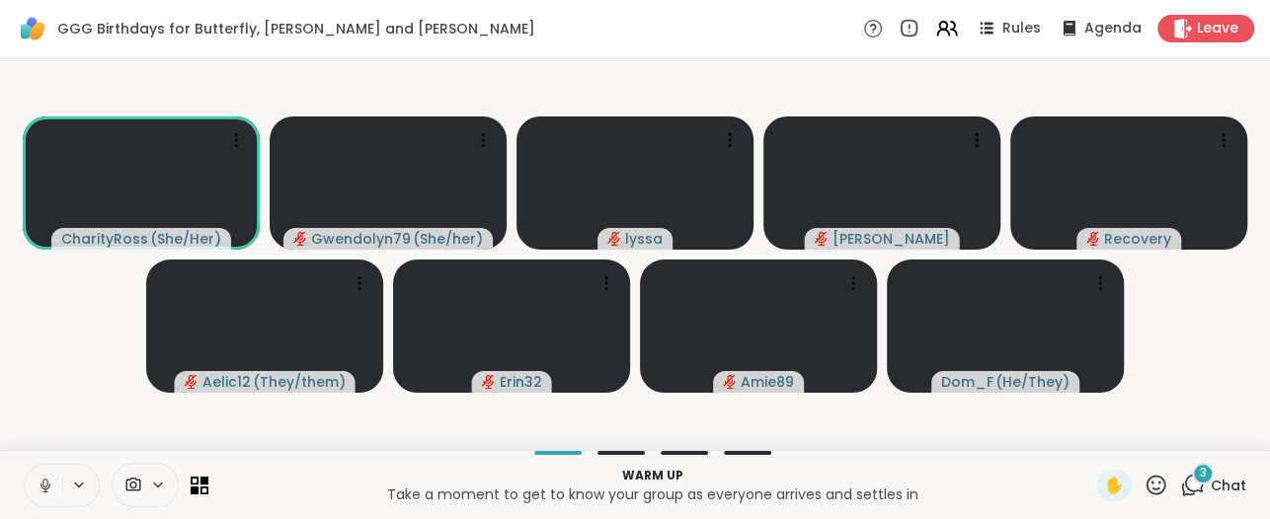
click at [45, 497] on button at bounding box center [44, 485] width 38 height 41
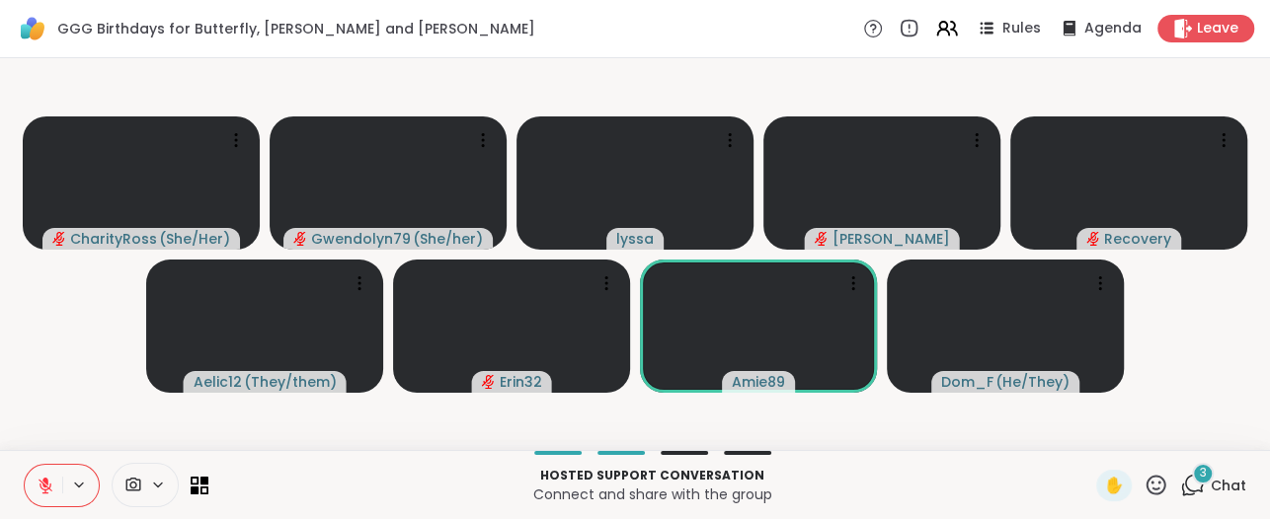
click at [45, 498] on button at bounding box center [44, 485] width 38 height 41
click at [1143, 492] on icon at bounding box center [1155, 485] width 25 height 25
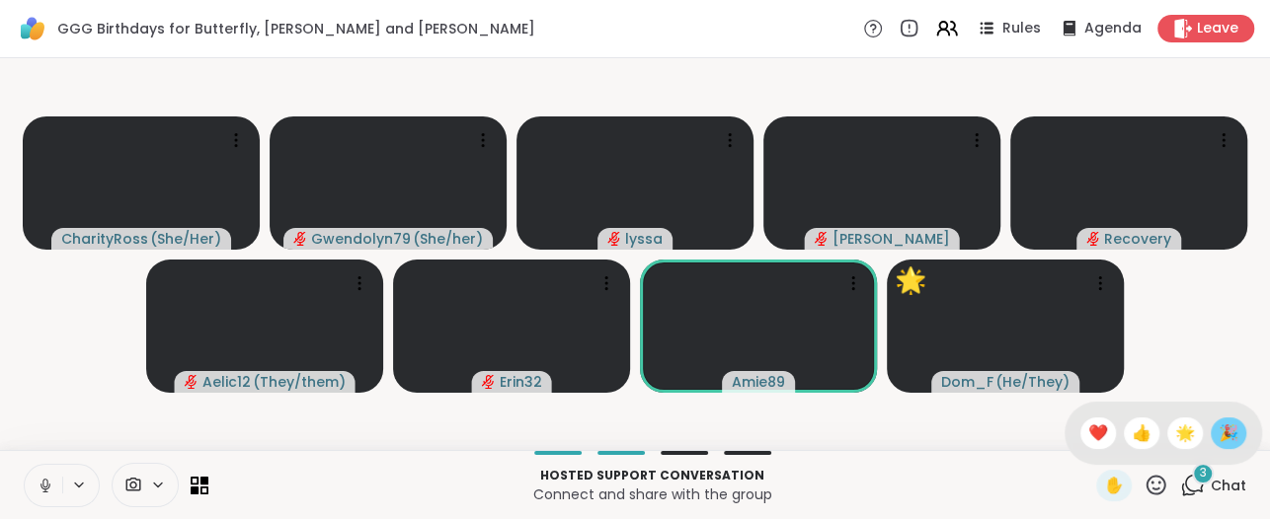
click at [1218, 430] on span "🎉" at bounding box center [1228, 434] width 20 height 24
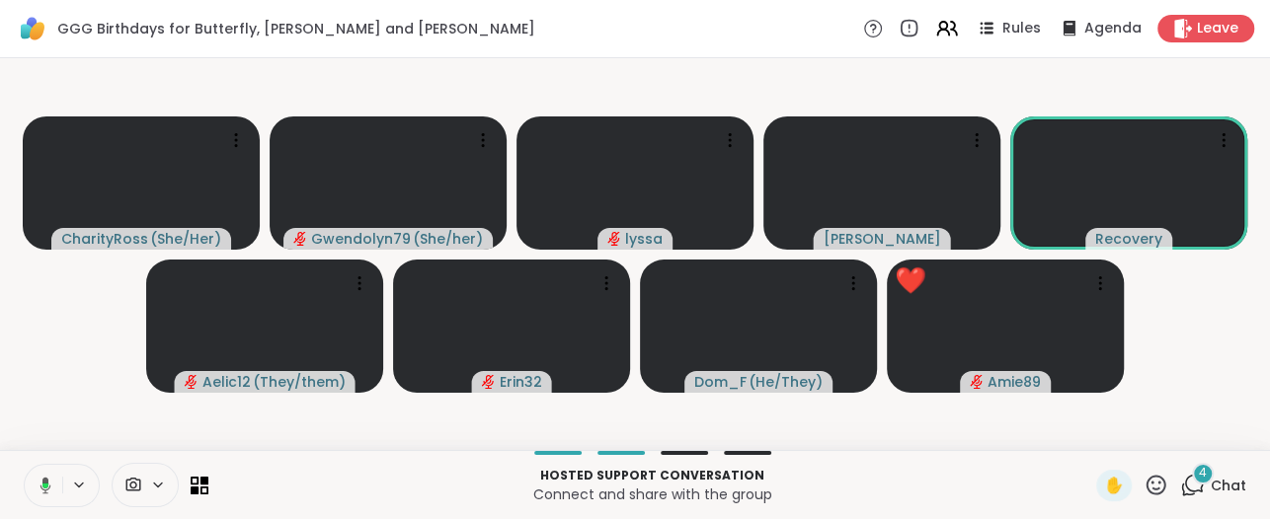
click at [1143, 497] on icon at bounding box center [1155, 485] width 25 height 25
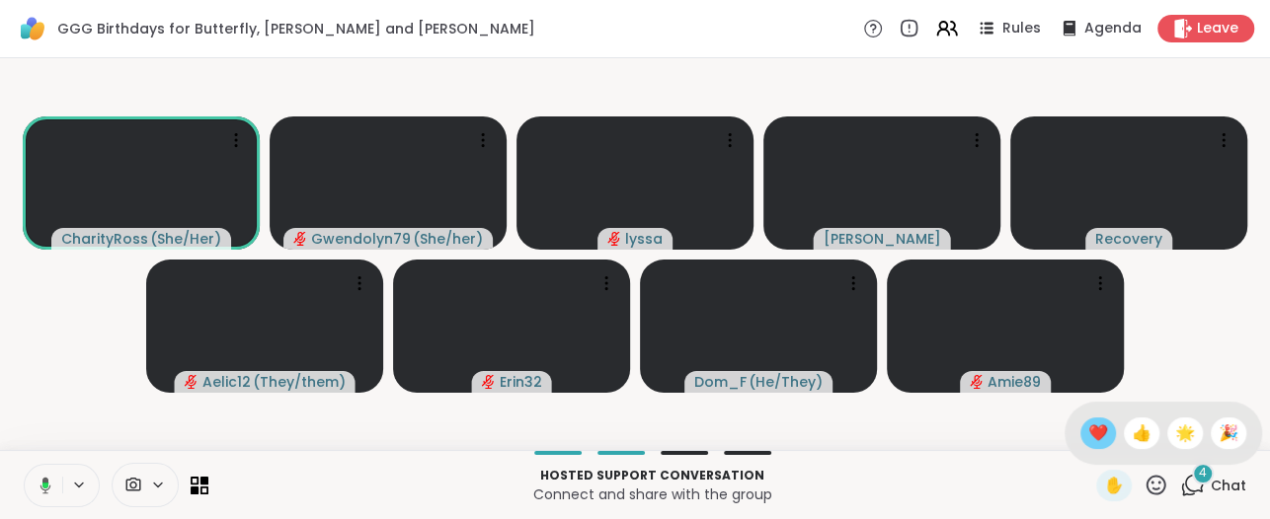
click at [1088, 433] on span "❤️" at bounding box center [1098, 434] width 20 height 24
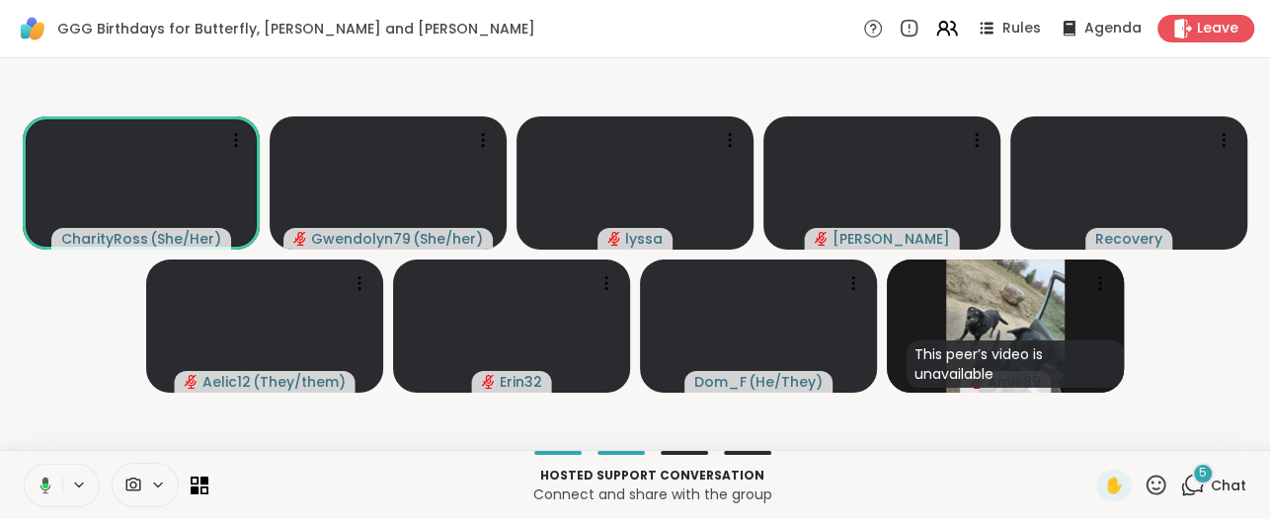
click at [1192, 479] on div "5" at bounding box center [1203, 474] width 22 height 22
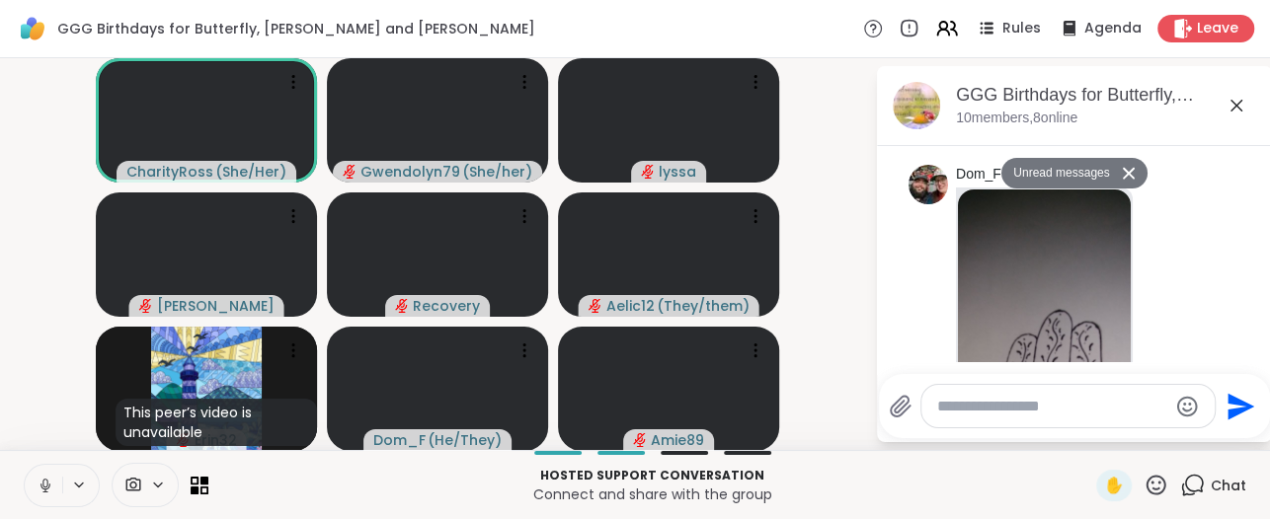
scroll to position [1763, 0]
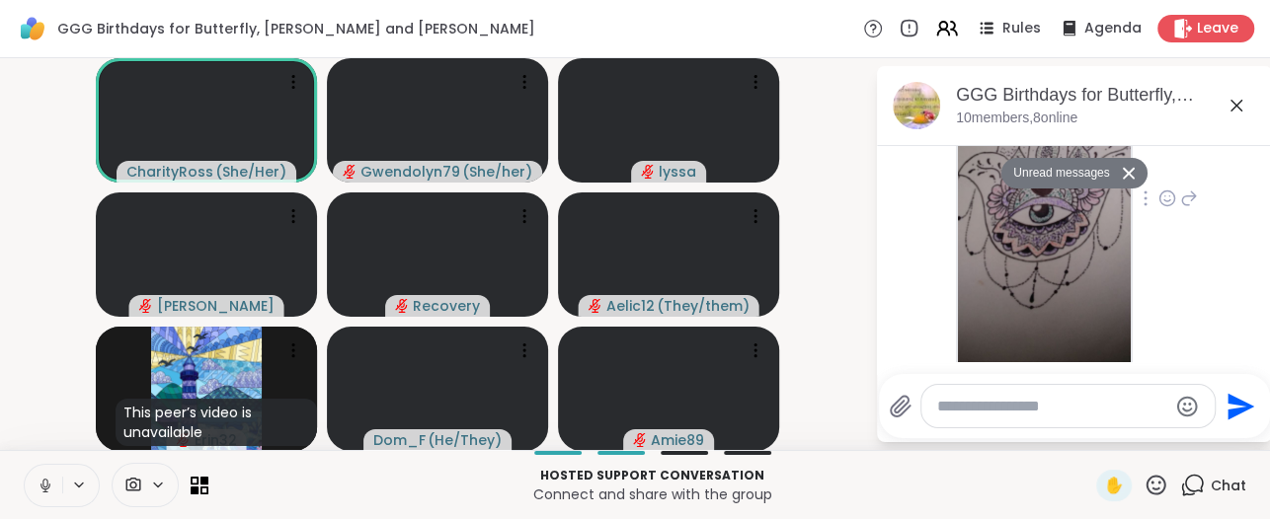
click at [1158, 203] on icon at bounding box center [1167, 199] width 18 height 20
click at [1158, 169] on div "Select Reaction: Heart" at bounding box center [1167, 167] width 18 height 18
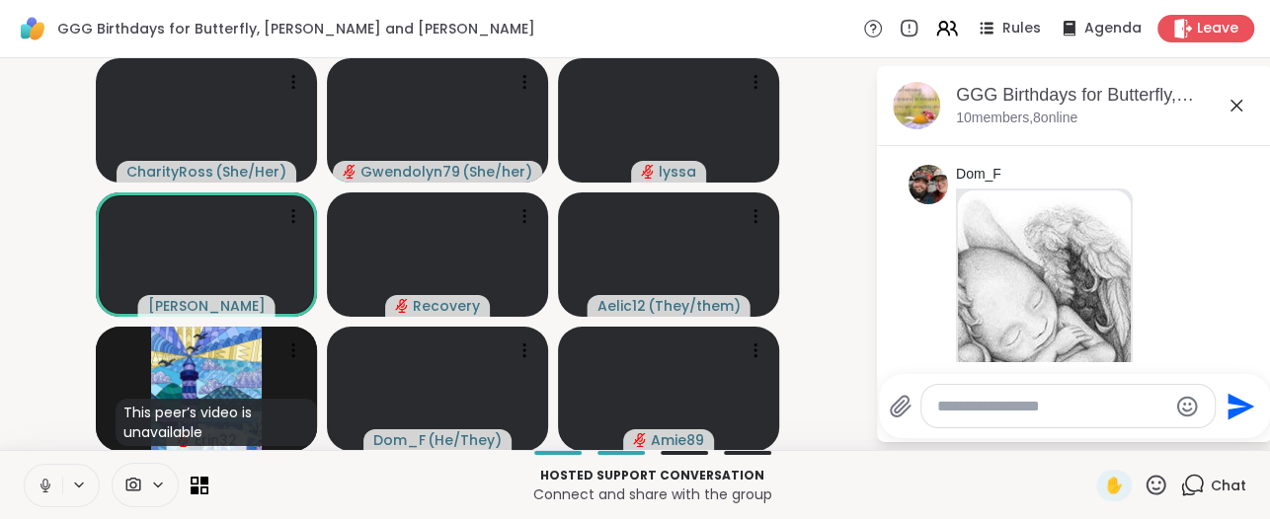
scroll to position [2171, 0]
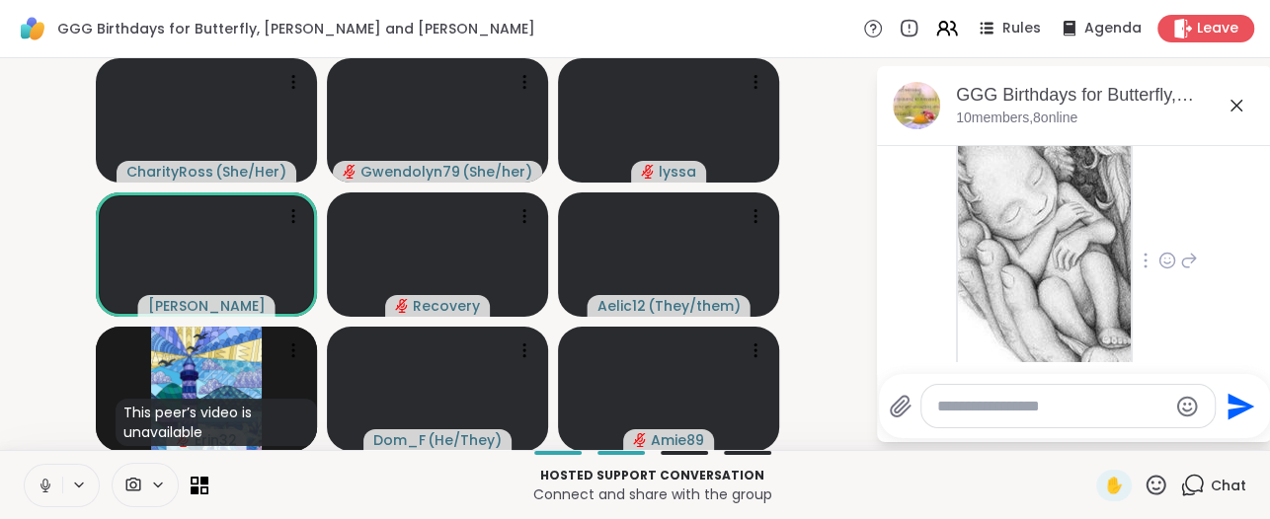
click at [1158, 254] on icon at bounding box center [1167, 261] width 18 height 20
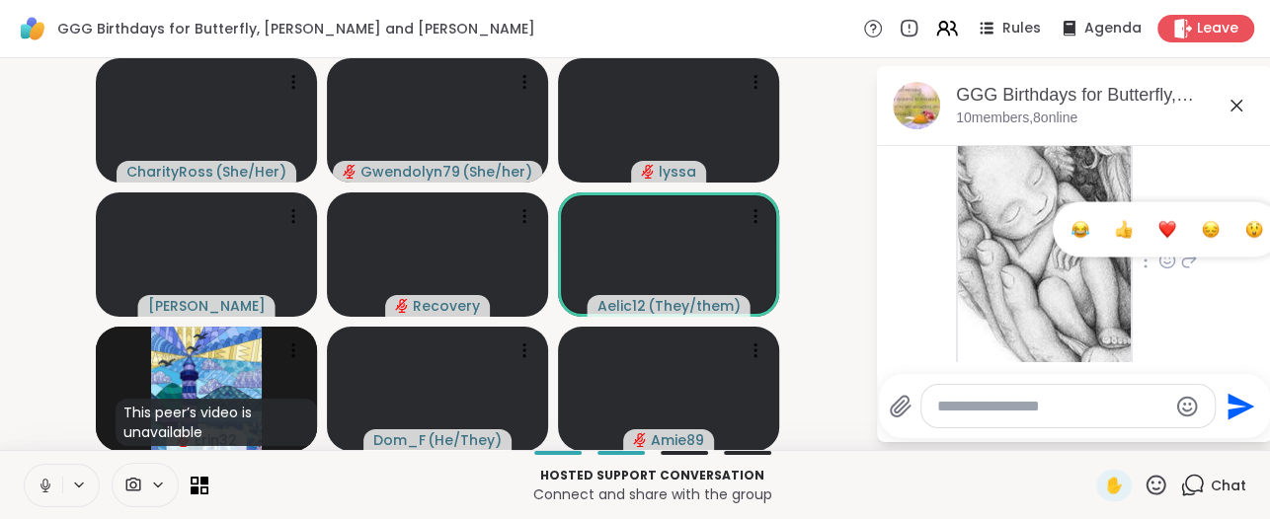
click at [1147, 239] on button "Select Reaction: Heart" at bounding box center [1166, 228] width 39 height 39
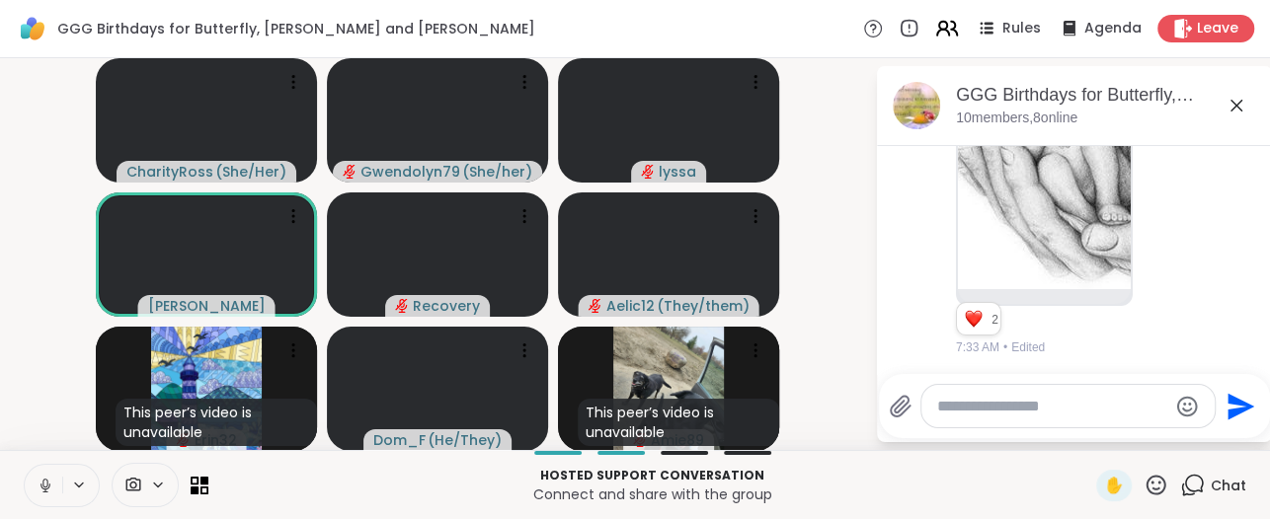
click at [934, 23] on icon at bounding box center [946, 28] width 25 height 25
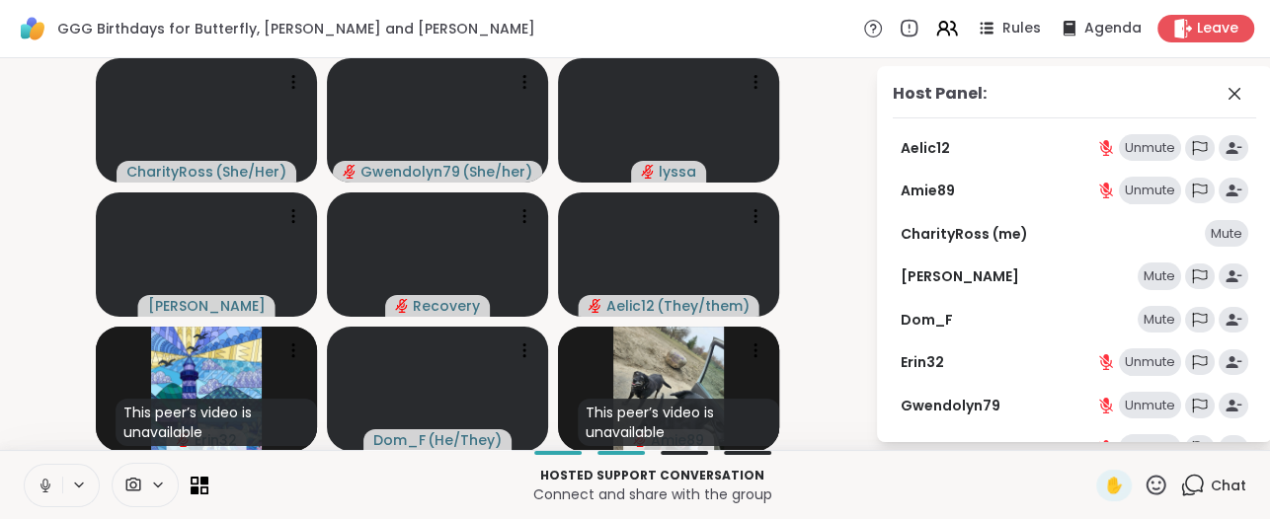
click at [1119, 365] on div "Unmute" at bounding box center [1150, 363] width 62 height 28
click at [1097, 359] on icon at bounding box center [1106, 362] width 18 height 18
click at [1133, 365] on div "Unmute" at bounding box center [1150, 363] width 62 height 28
click at [1103, 359] on icon at bounding box center [1106, 358] width 6 height 8
click at [1120, 367] on div "Unmute" at bounding box center [1150, 363] width 62 height 28
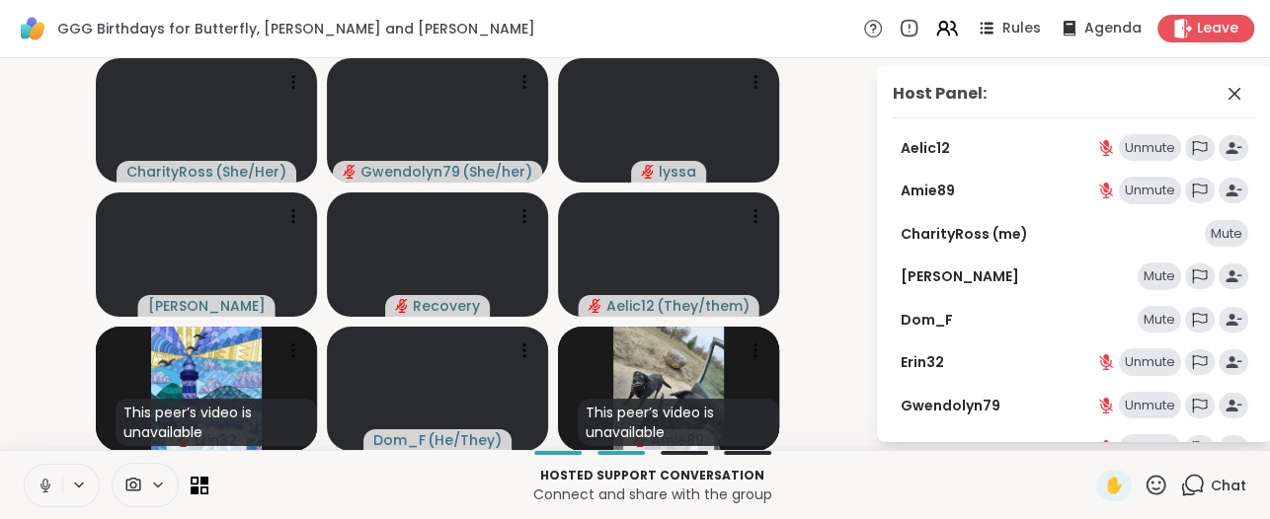
click at [846, 191] on video-player-container "CharityRoss ( She/Her ) Gwendolyn79 ( She/her ) lyssa dodi Recovery Aelic12 ( T…" at bounding box center [437, 254] width 851 height 376
click at [1133, 368] on div "Unmute" at bounding box center [1150, 363] width 62 height 28
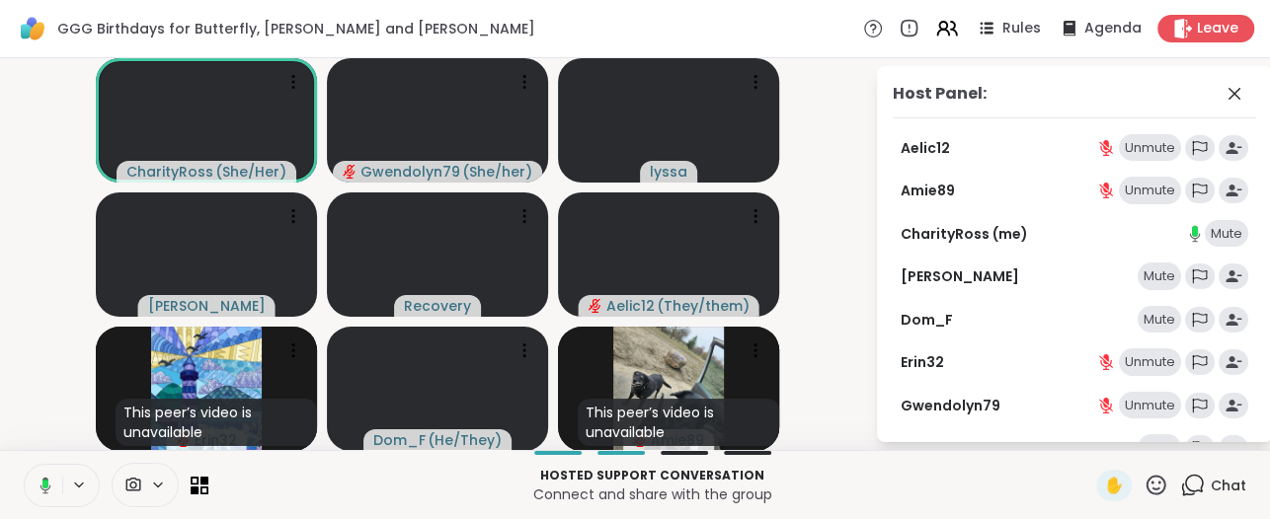
click at [1097, 367] on icon at bounding box center [1106, 362] width 18 height 18
click at [1122, 365] on div "Unmute" at bounding box center [1150, 363] width 62 height 28
click at [1222, 93] on icon at bounding box center [1234, 94] width 24 height 24
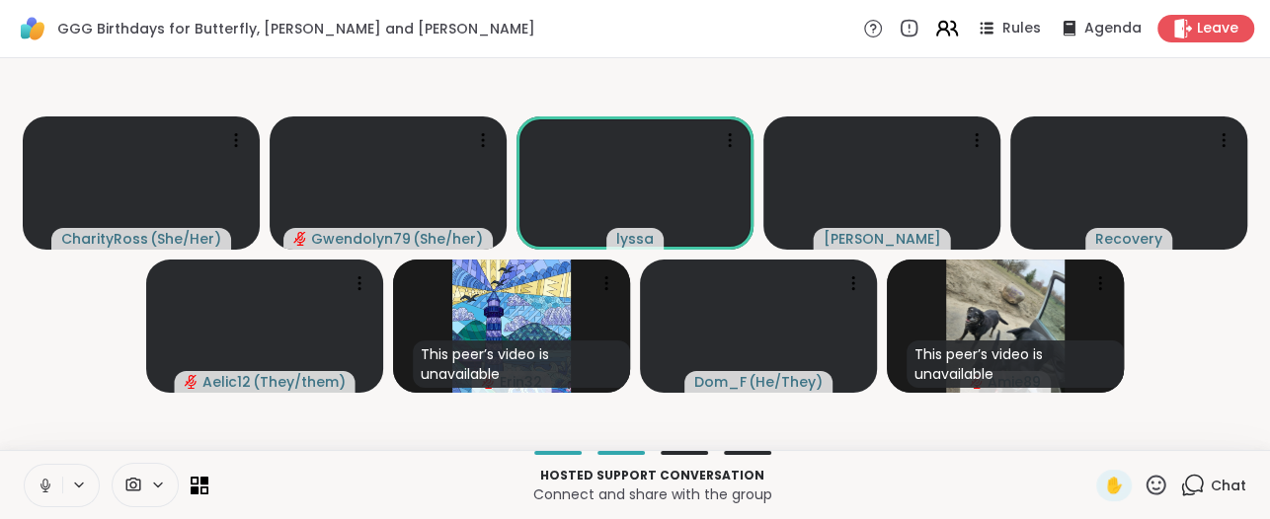
click at [937, 35] on icon at bounding box center [943, 33] width 12 height 6
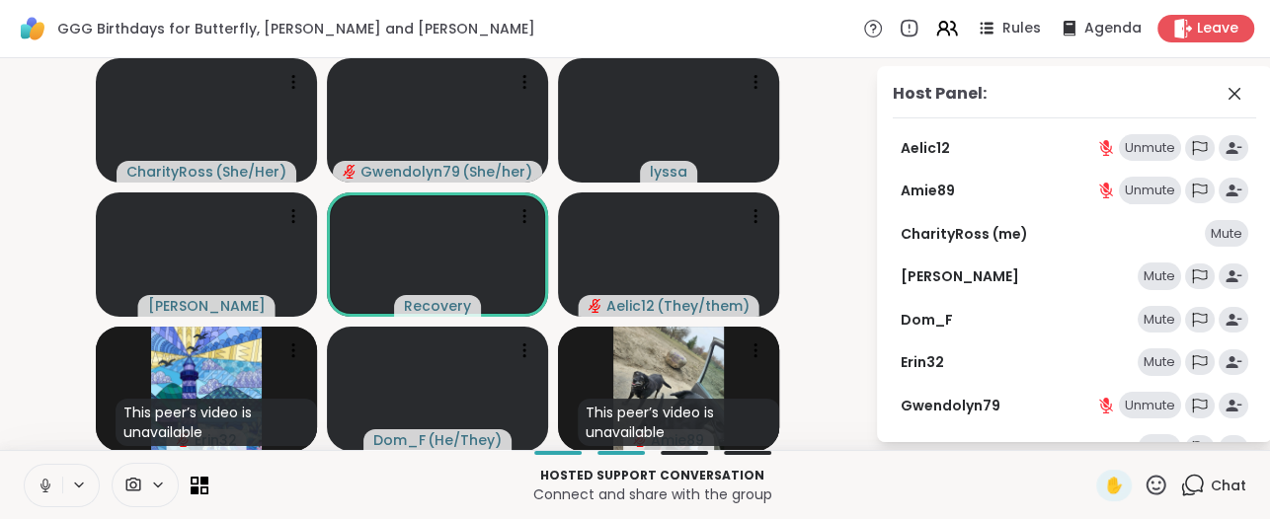
click at [861, 88] on video-player-container "CharityRoss ( She/Her ) Gwendolyn79 ( She/her ) lyssa dodi Recovery Aelic12 ( T…" at bounding box center [437, 254] width 851 height 376
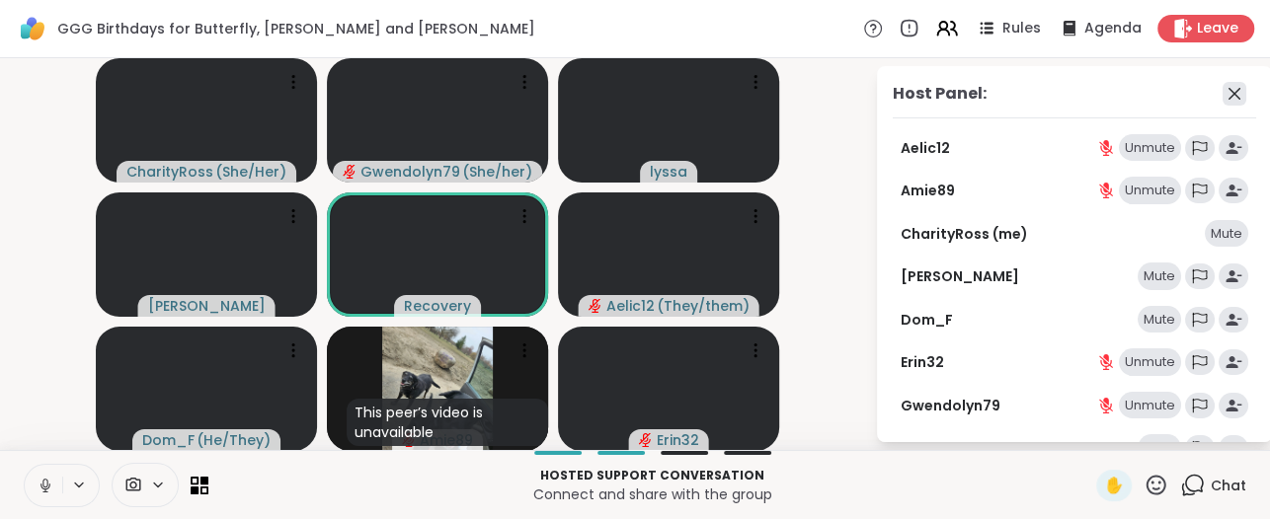
click at [1228, 91] on icon at bounding box center [1234, 94] width 12 height 12
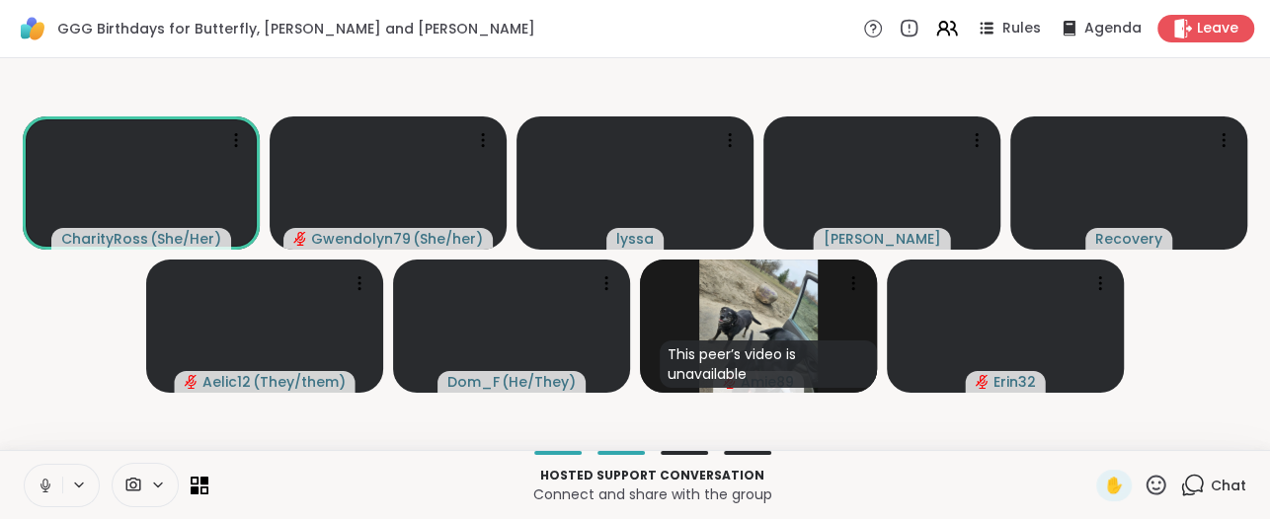
click at [1180, 485] on icon at bounding box center [1192, 485] width 25 height 25
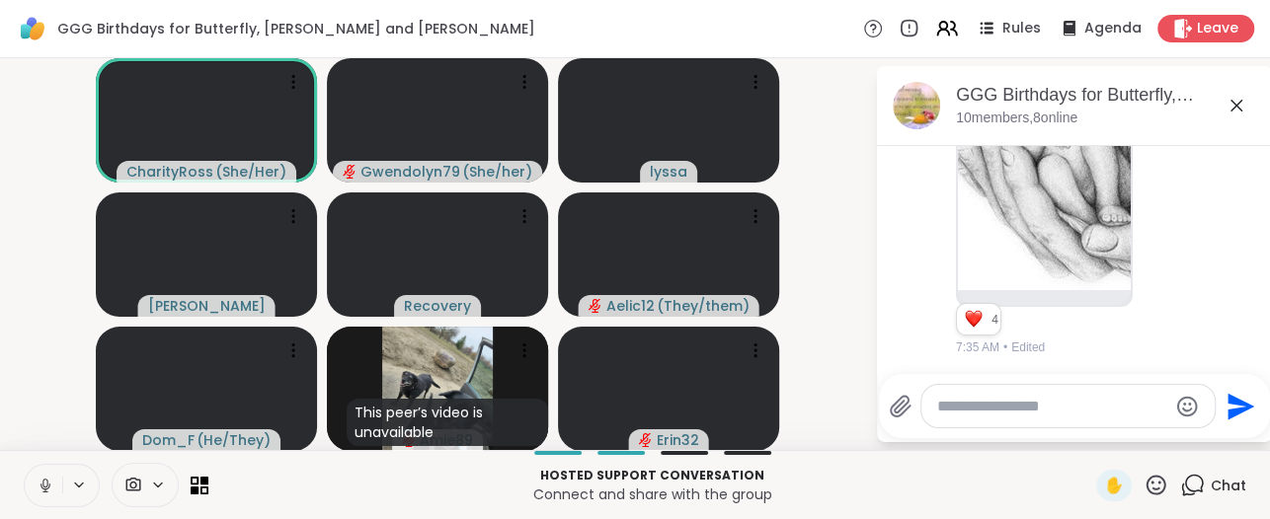
scroll to position [2570, 0]
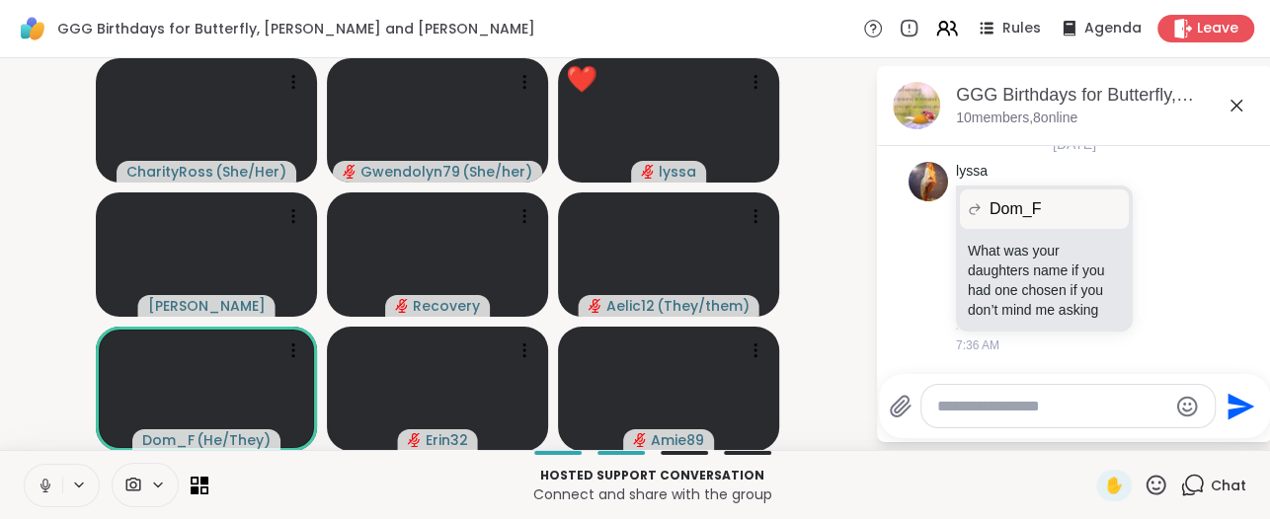
click at [1146, 481] on icon at bounding box center [1156, 485] width 20 height 20
click at [1143, 490] on icon at bounding box center [1155, 485] width 25 height 25
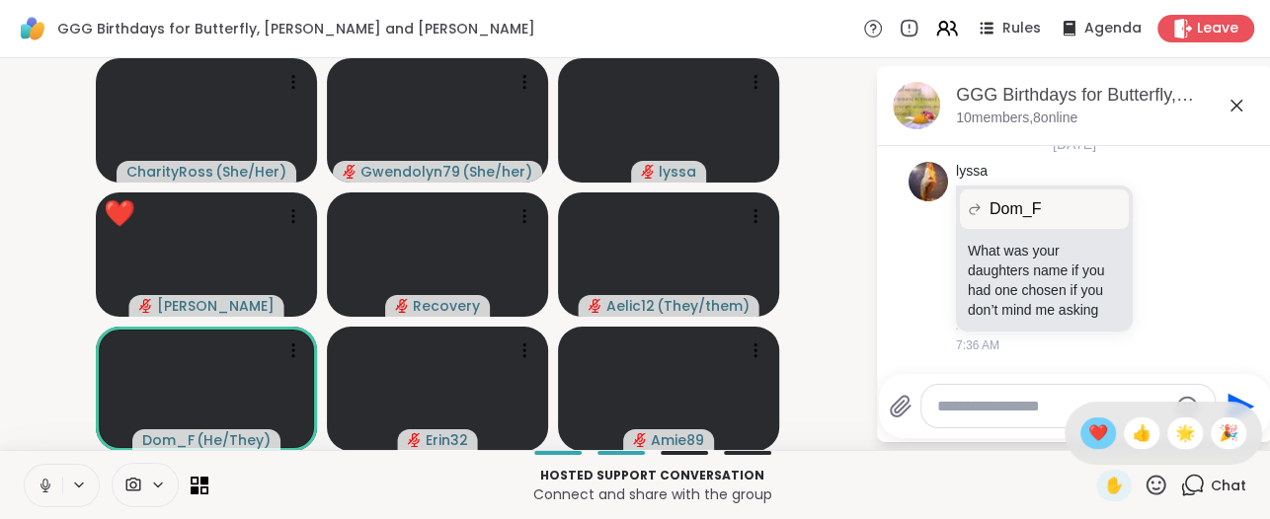
click at [1088, 434] on span "❤️" at bounding box center [1098, 434] width 20 height 24
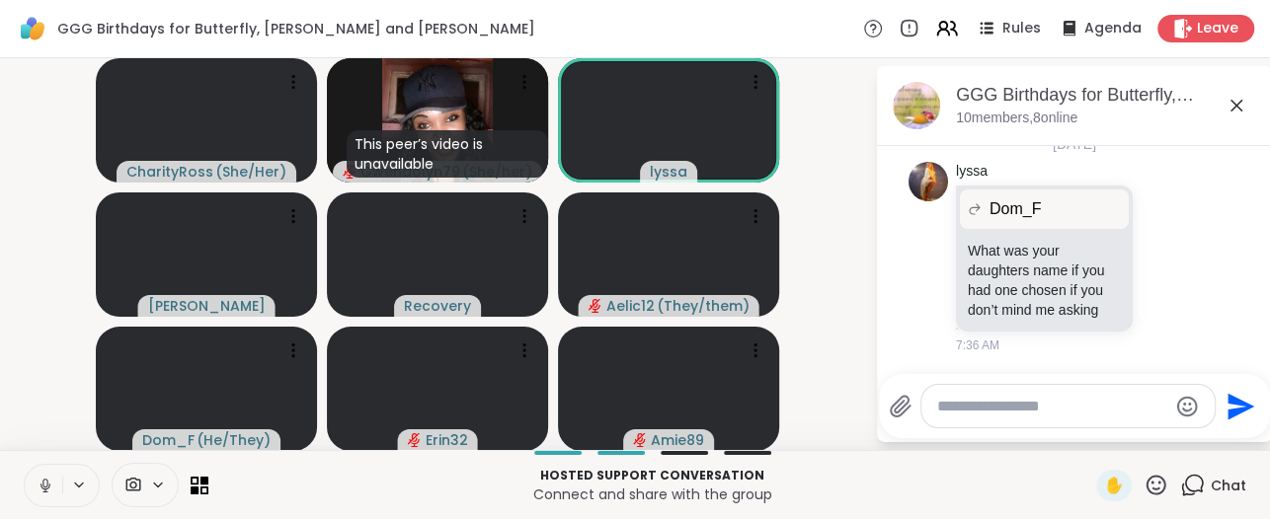
click at [43, 491] on icon at bounding box center [46, 486] width 18 height 18
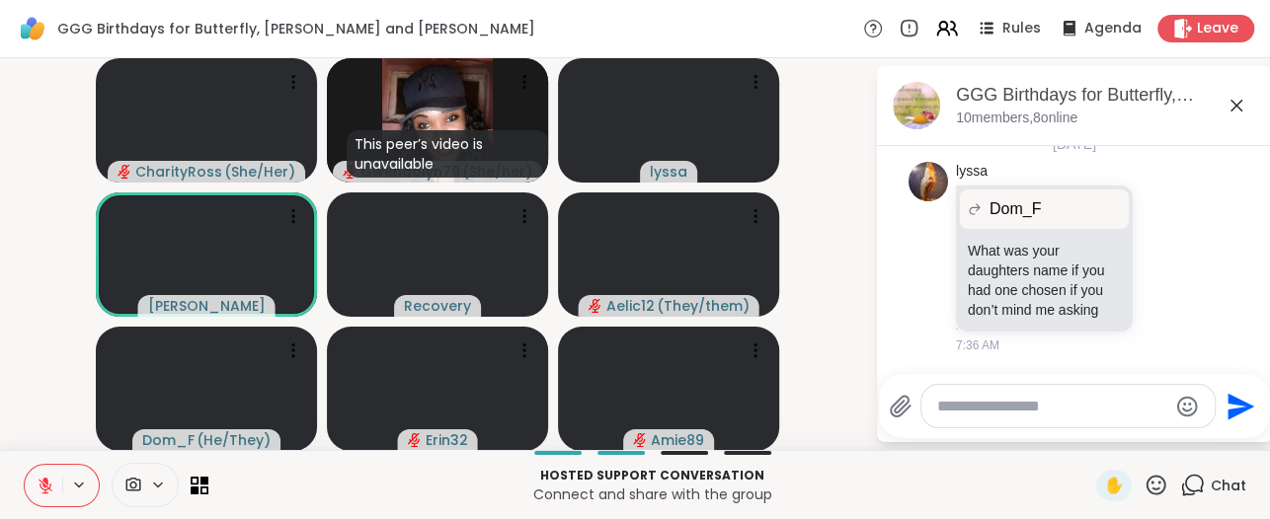
click at [43, 491] on icon at bounding box center [46, 486] width 18 height 18
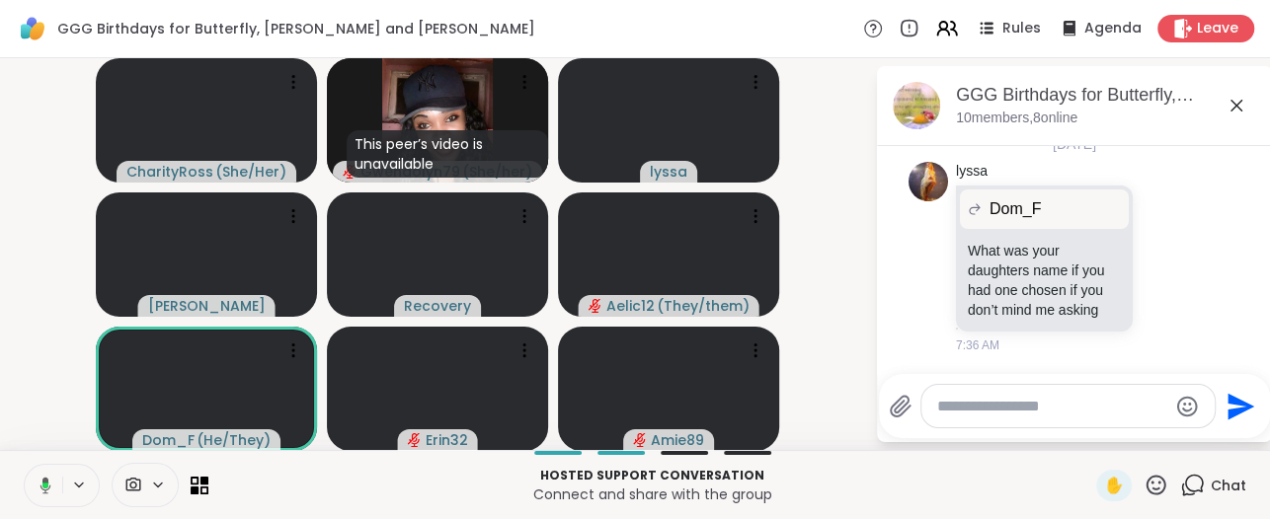
click at [43, 491] on icon at bounding box center [43, 486] width 18 height 18
click at [43, 490] on icon at bounding box center [46, 486] width 18 height 18
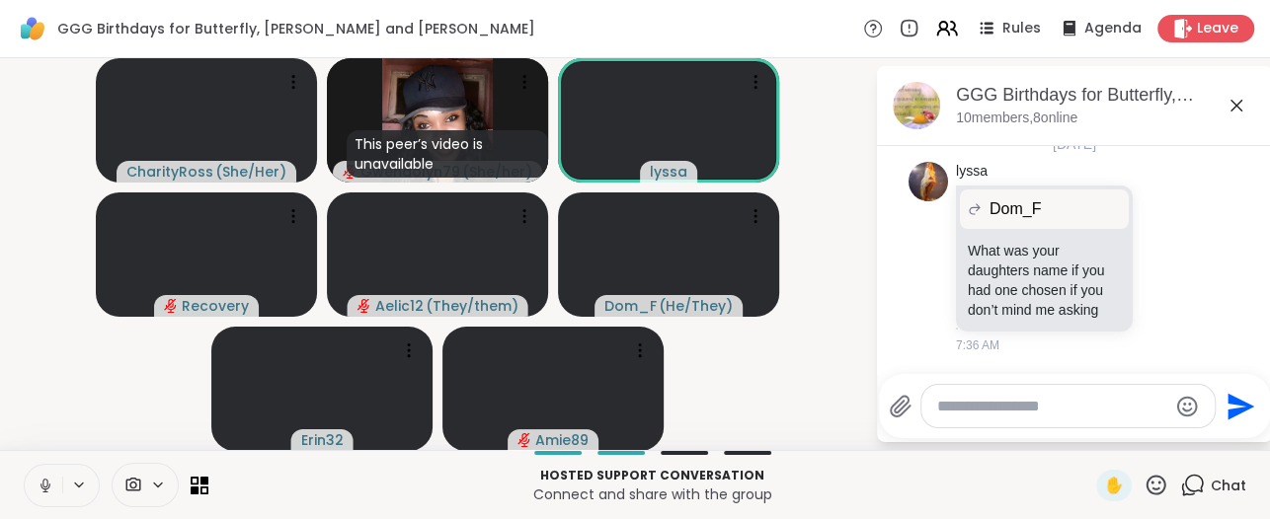
click at [1146, 490] on icon at bounding box center [1156, 485] width 20 height 20
click at [1016, 415] on textarea "Type your message" at bounding box center [1052, 407] width 230 height 20
click at [1143, 486] on icon at bounding box center [1155, 485] width 25 height 25
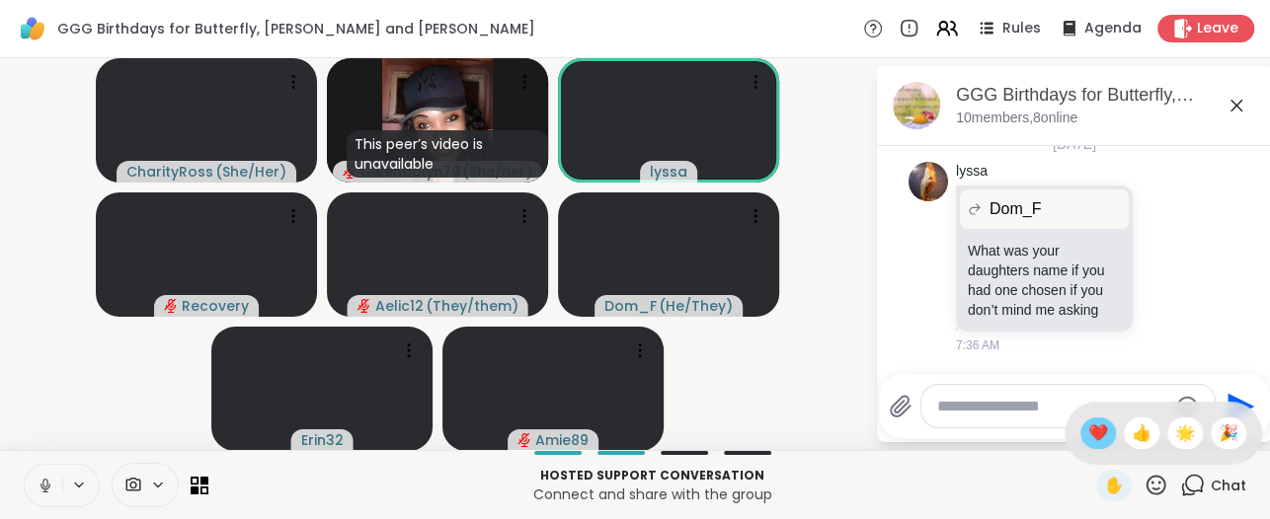
click at [1088, 434] on span "❤️" at bounding box center [1098, 434] width 20 height 24
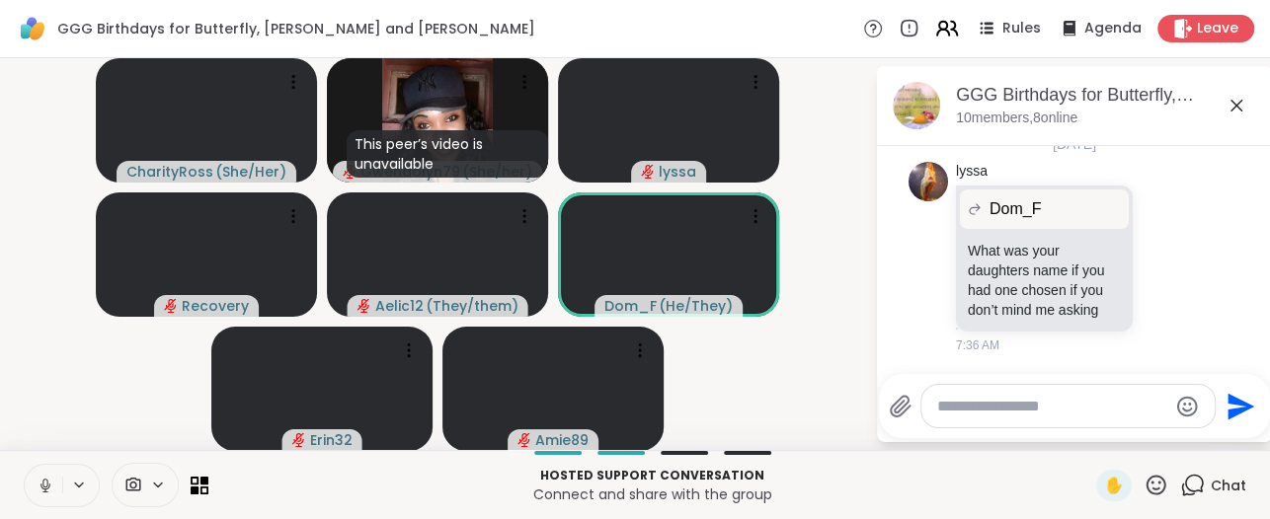
click at [934, 27] on icon at bounding box center [946, 28] width 25 height 25
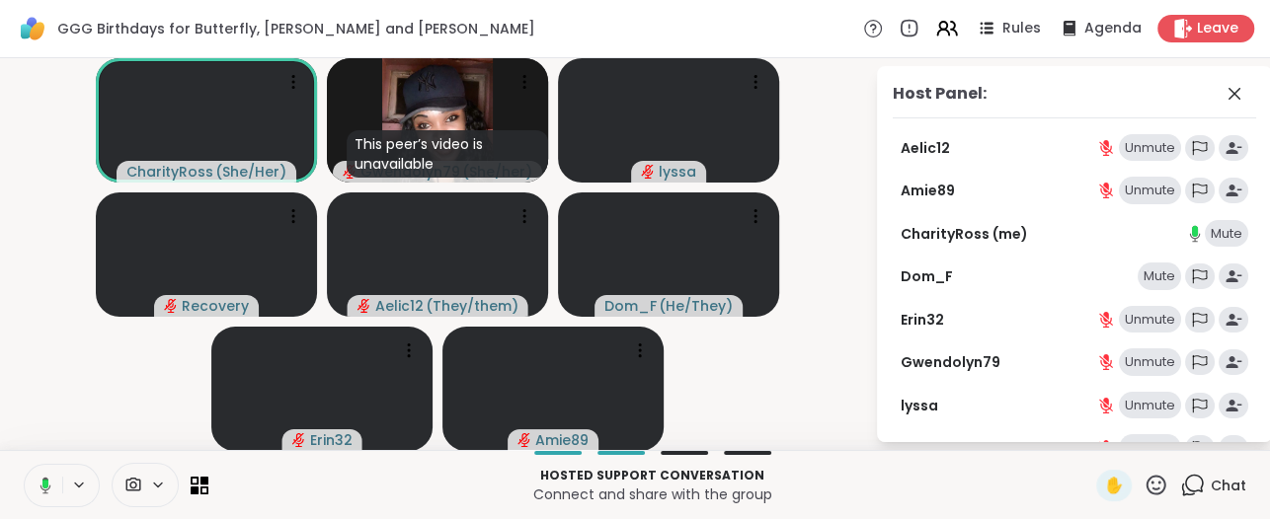
click at [1123, 326] on div "Unmute" at bounding box center [1150, 320] width 62 height 28
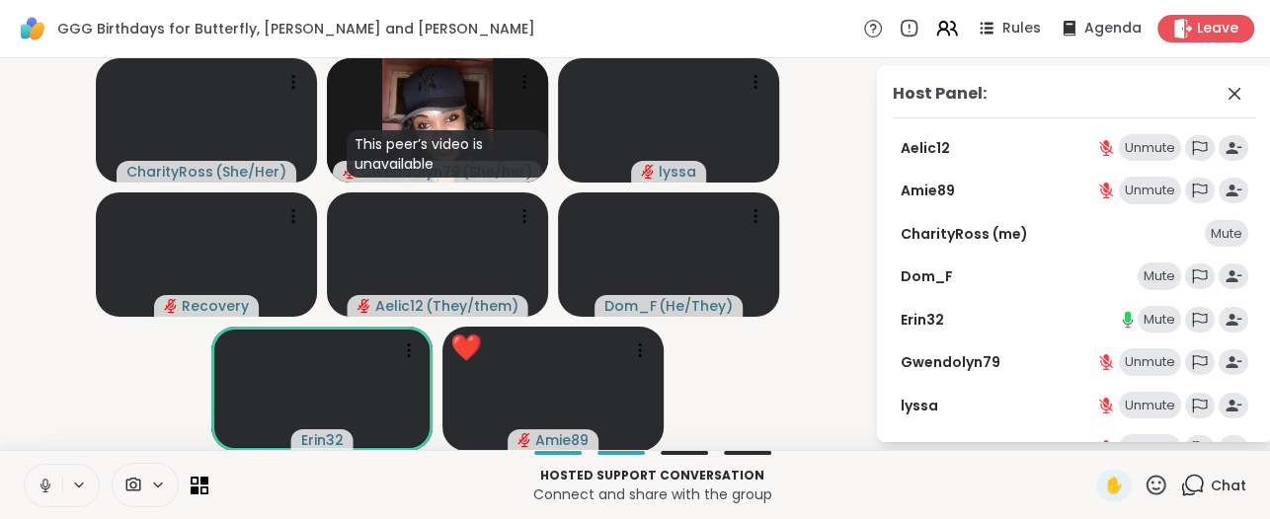
click at [1119, 367] on div "Unmute" at bounding box center [1150, 363] width 62 height 28
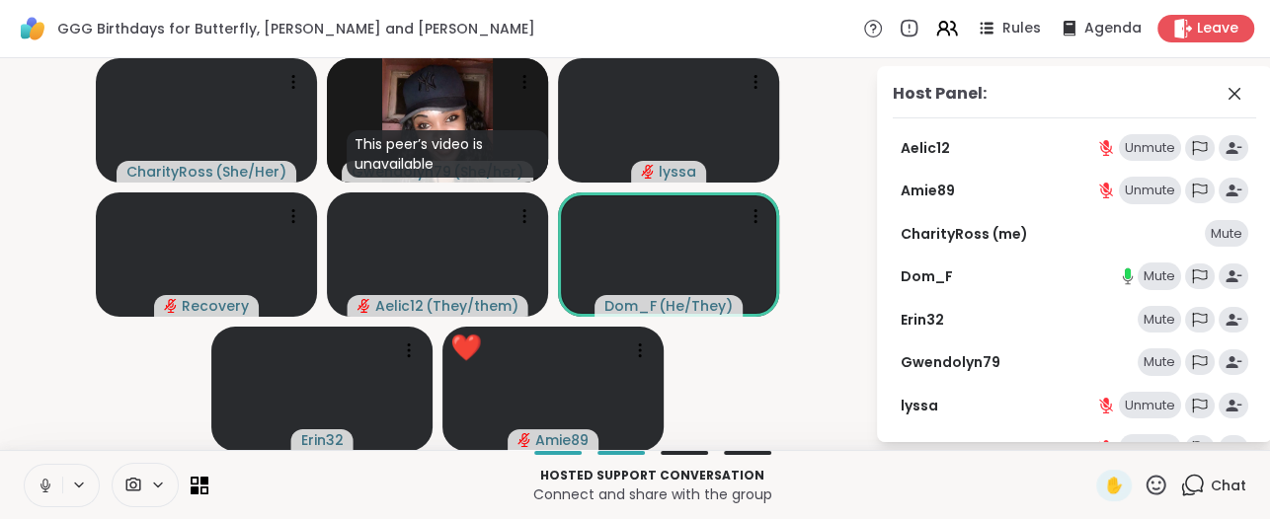
click at [1111, 367] on div "Gwendolyn79 Mute" at bounding box center [1073, 363] width 363 height 28
click at [826, 112] on video-player-container "CharityRoss ( She/Her ) This peer’s video is unavailable Gwendolyn79 ( She/her …" at bounding box center [437, 254] width 851 height 376
click at [1222, 89] on icon at bounding box center [1234, 94] width 24 height 24
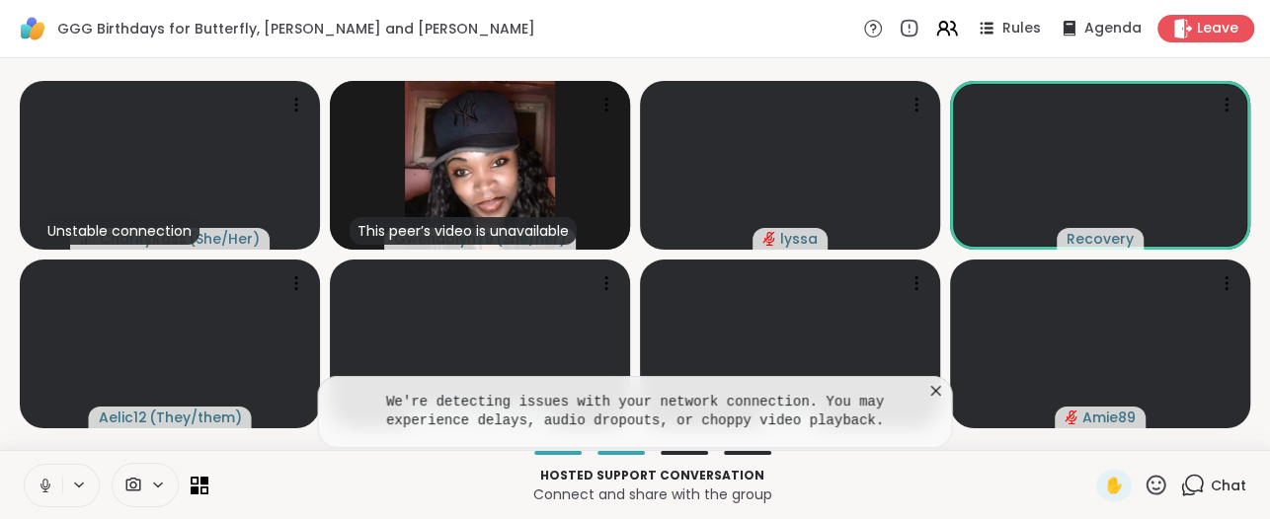
click at [932, 386] on icon at bounding box center [936, 391] width 20 height 20
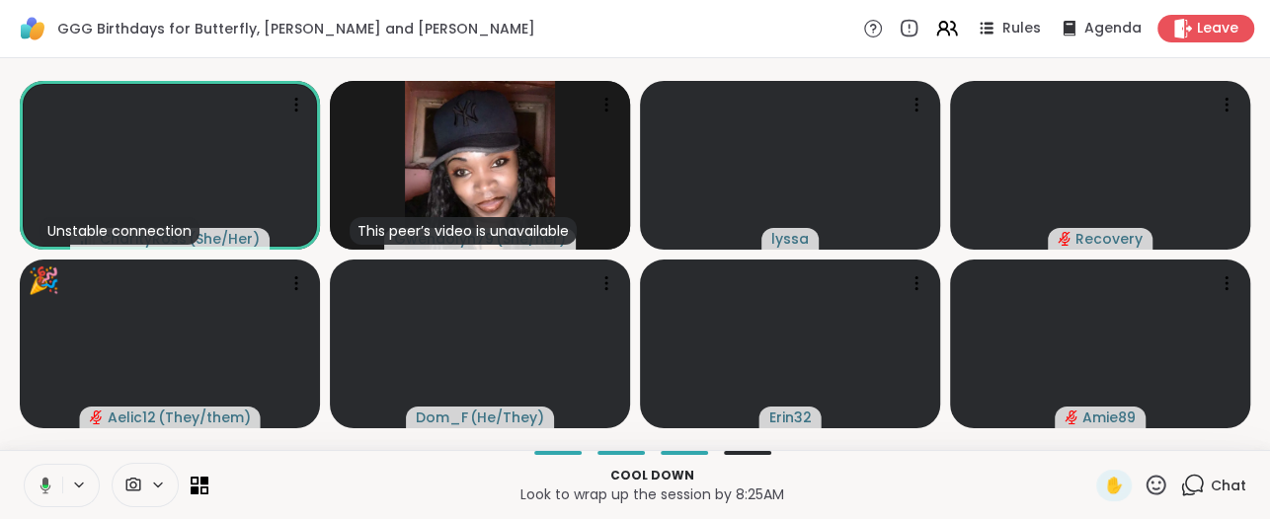
click at [1146, 488] on icon at bounding box center [1156, 485] width 20 height 20
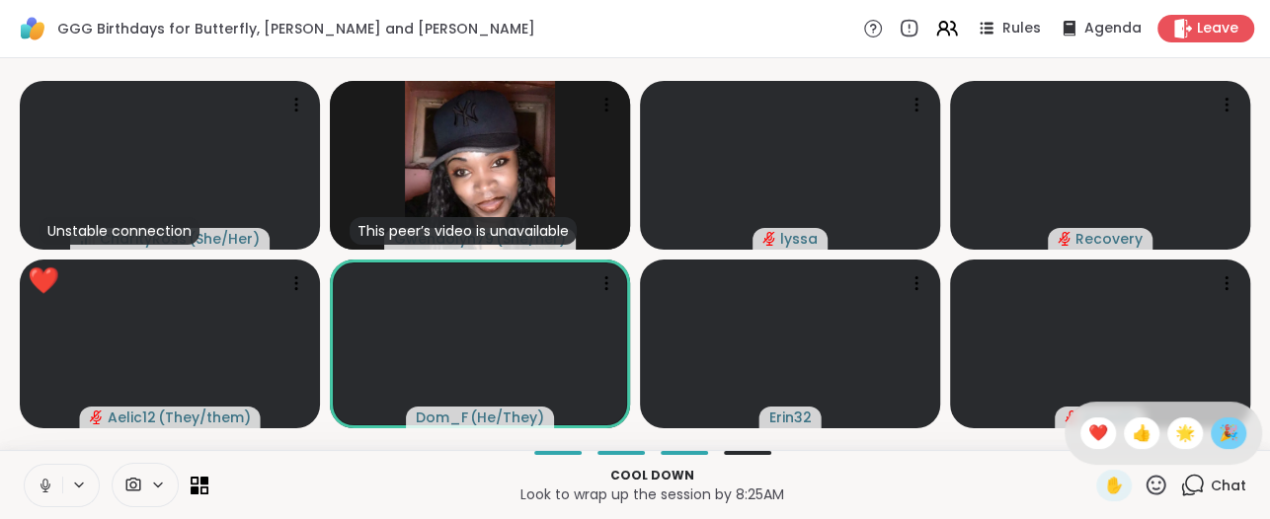
click at [1218, 443] on span "🎉" at bounding box center [1228, 434] width 20 height 24
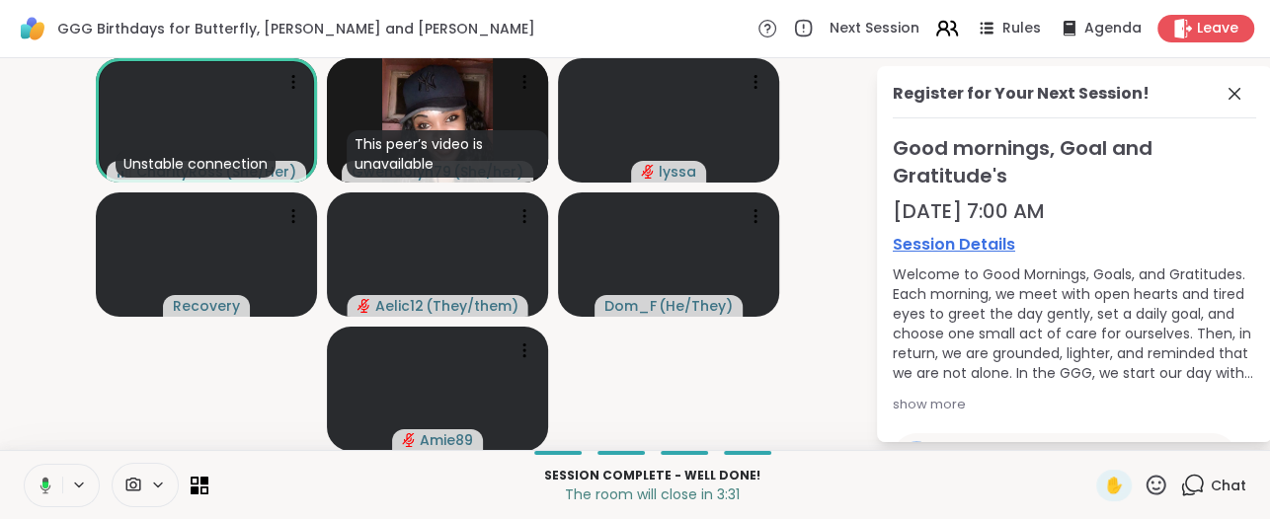
click at [934, 33] on icon at bounding box center [946, 28] width 25 height 25
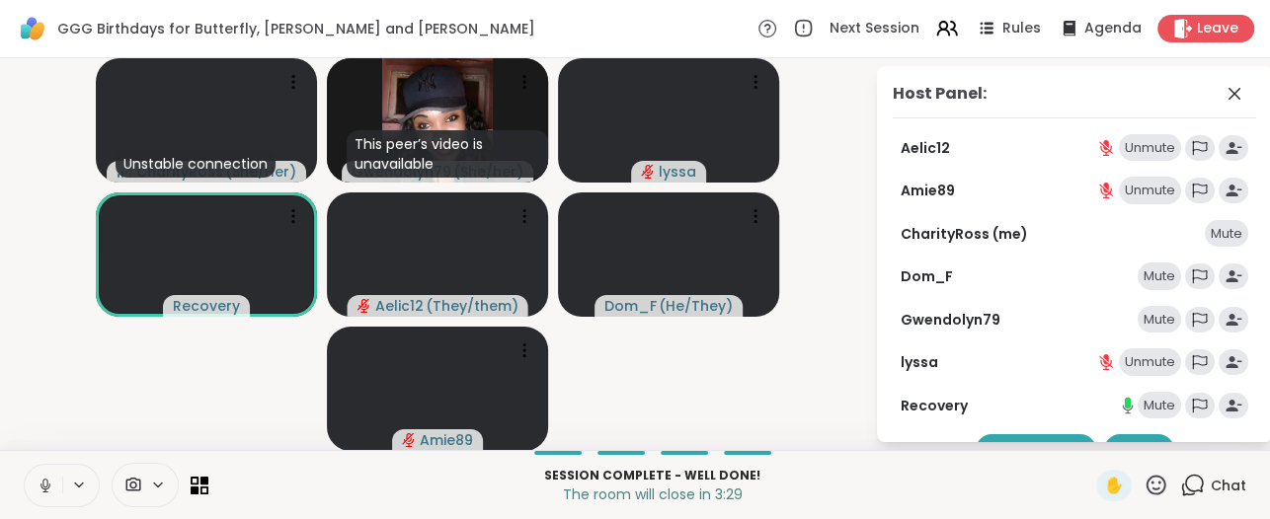
click at [1139, 280] on div "Mute" at bounding box center [1158, 277] width 43 height 28
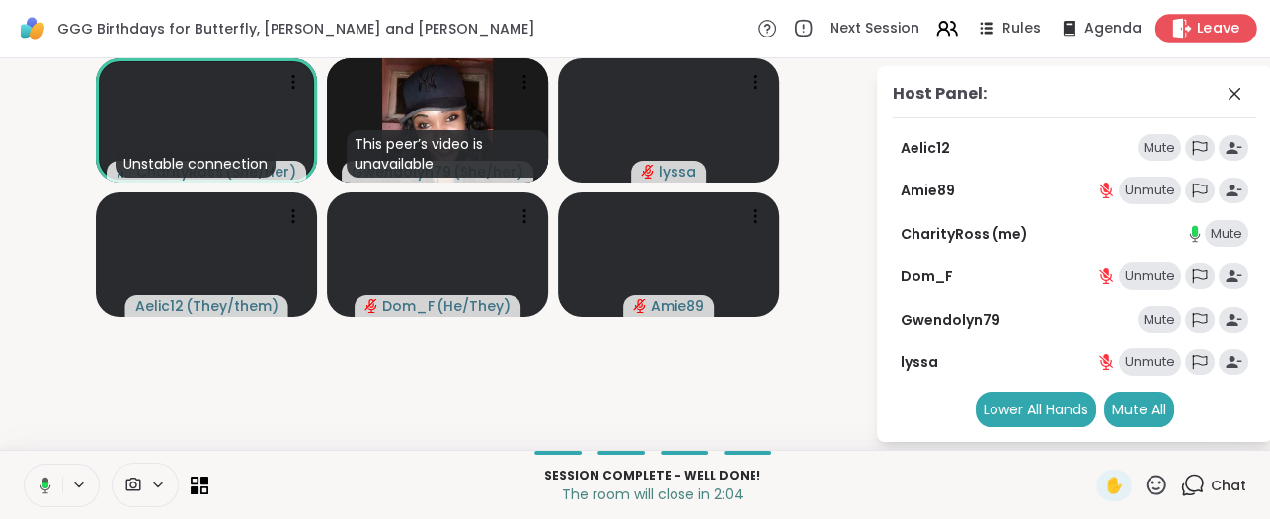
click at [1173, 20] on icon at bounding box center [1182, 28] width 19 height 21
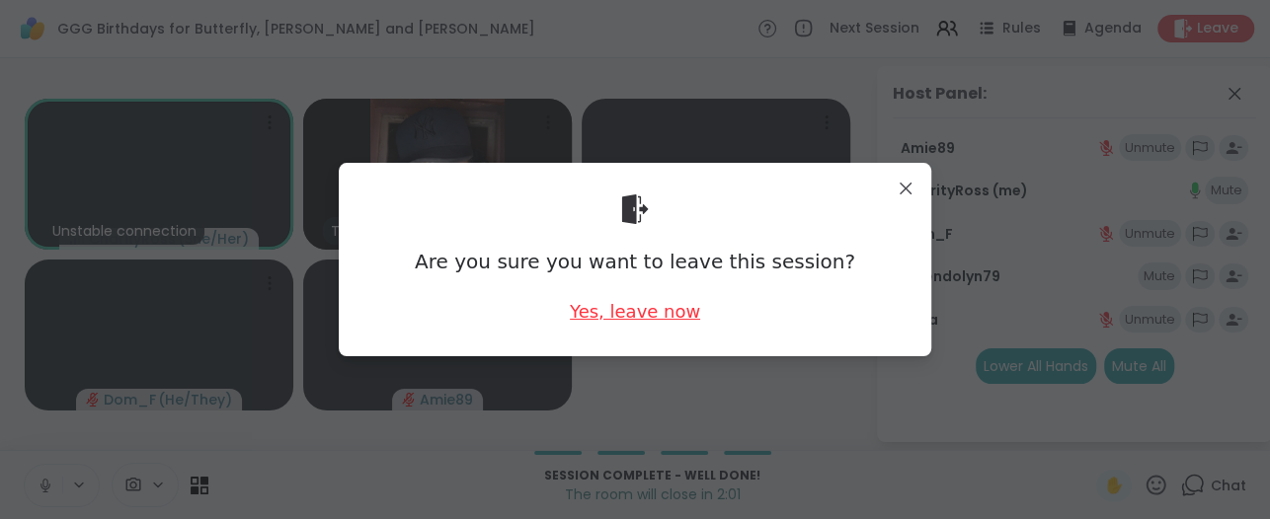
click at [603, 314] on div "Yes, leave now" at bounding box center [635, 311] width 130 height 25
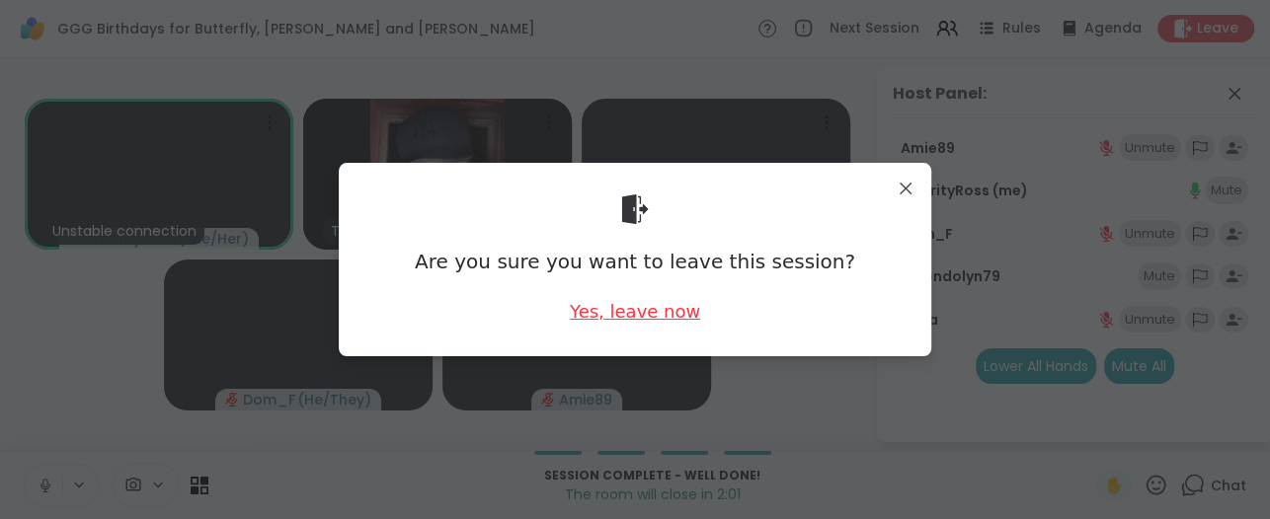
click at [603, 314] on div "Yes, leave now" at bounding box center [635, 311] width 130 height 25
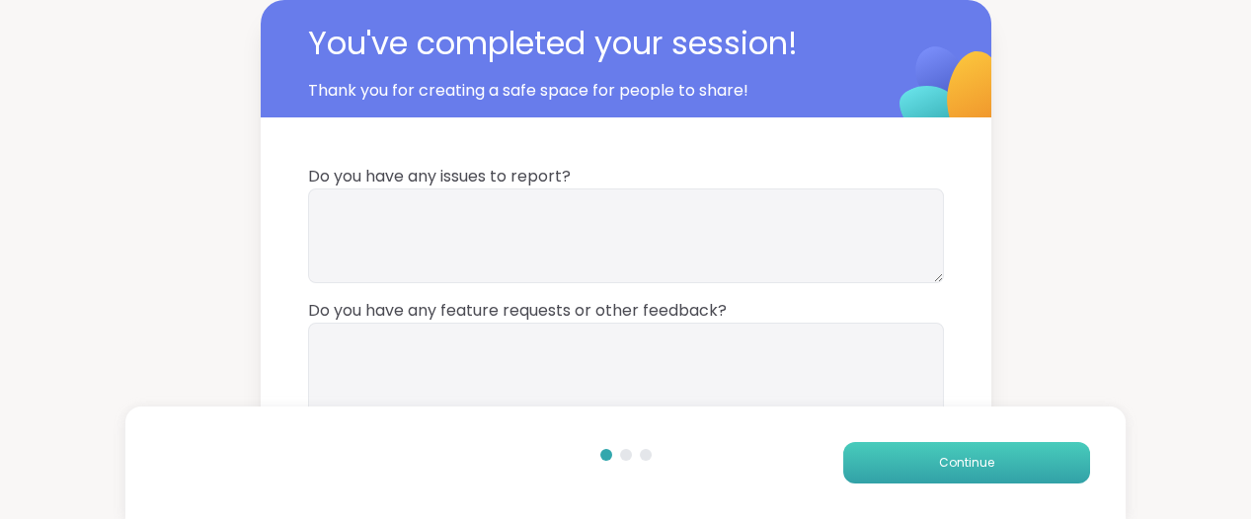
click at [925, 464] on button "Continue" at bounding box center [966, 462] width 247 height 41
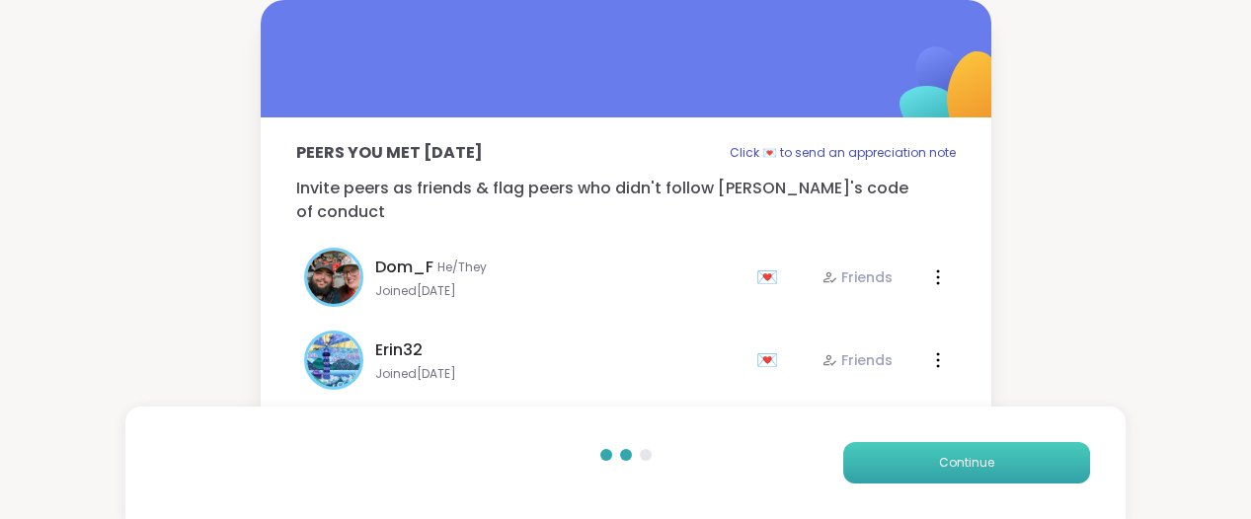
click at [925, 464] on button "Continue" at bounding box center [966, 462] width 247 height 41
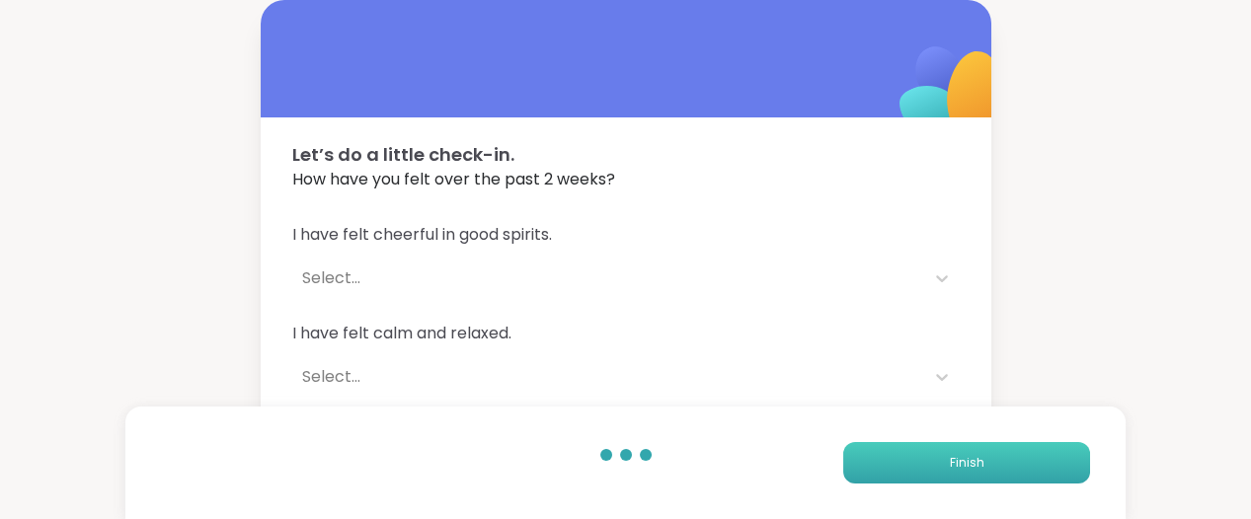
click at [909, 456] on button "Finish" at bounding box center [966, 462] width 247 height 41
